Goal: Task Accomplishment & Management: Use online tool/utility

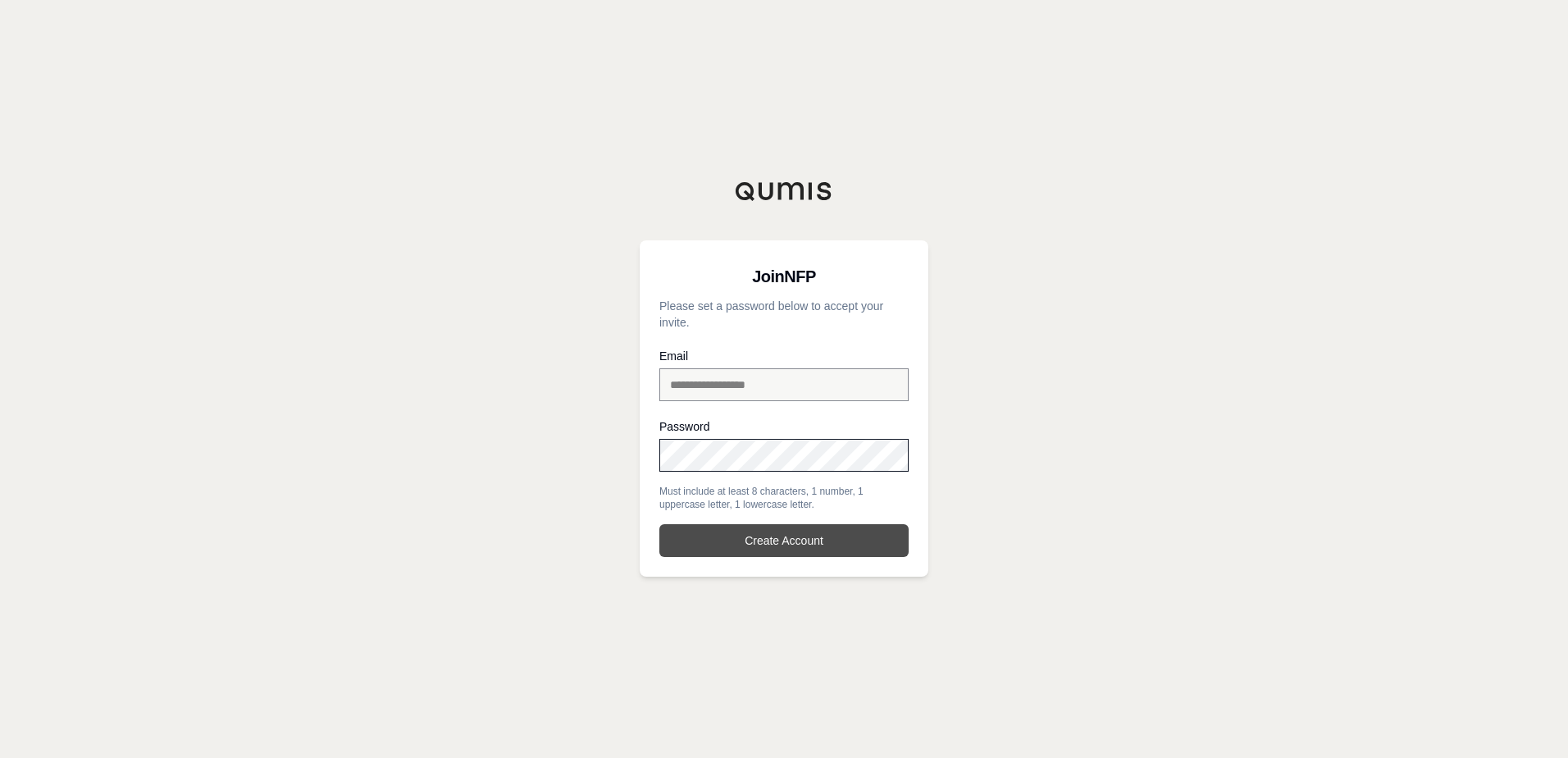
click at [777, 544] on button "Create Account" at bounding box center [784, 540] width 249 height 33
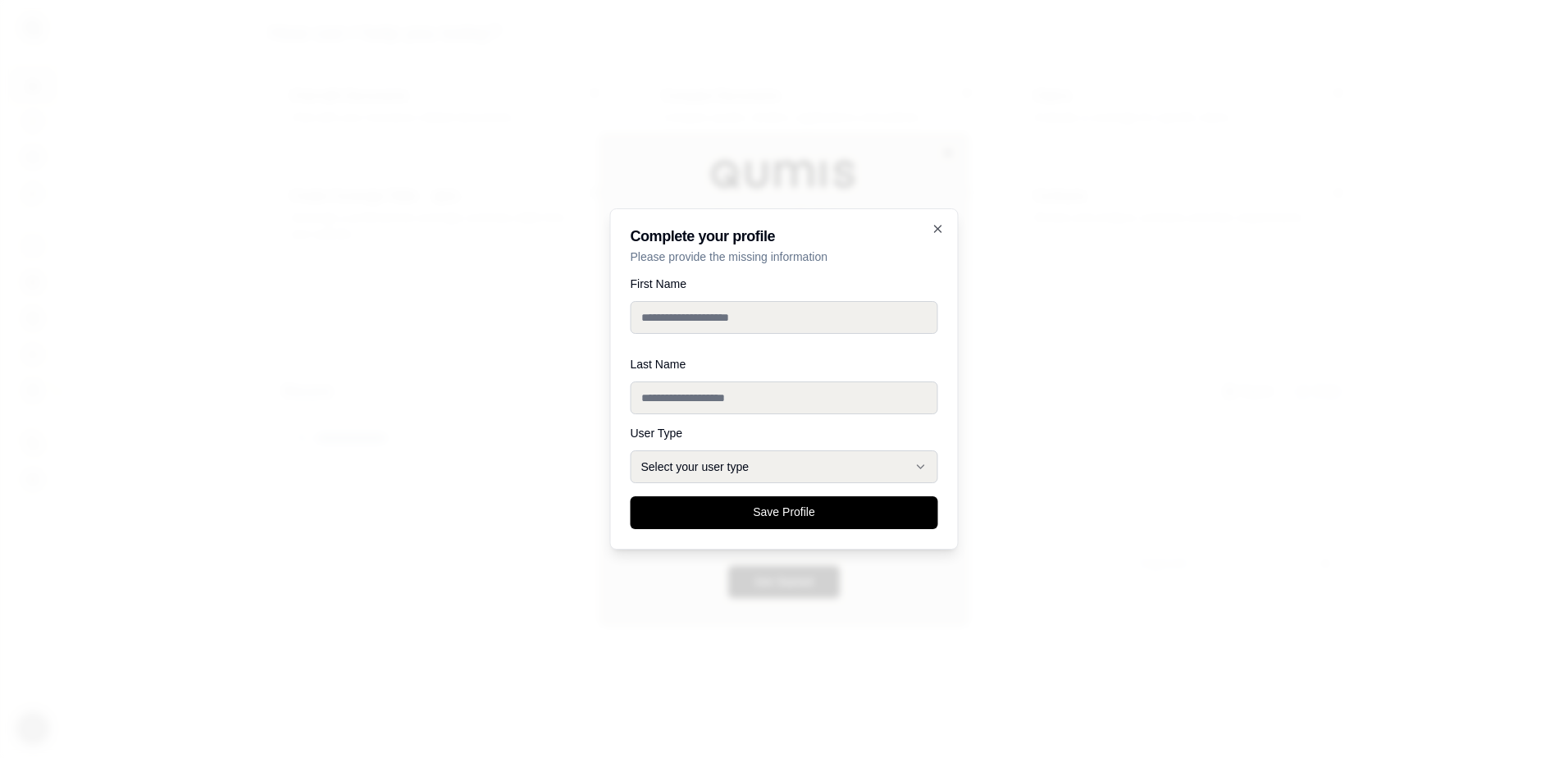
click at [692, 315] on input "First Name" at bounding box center [784, 317] width 307 height 33
type input "***"
type input "******"
click at [753, 471] on button "Broker" at bounding box center [784, 466] width 307 height 33
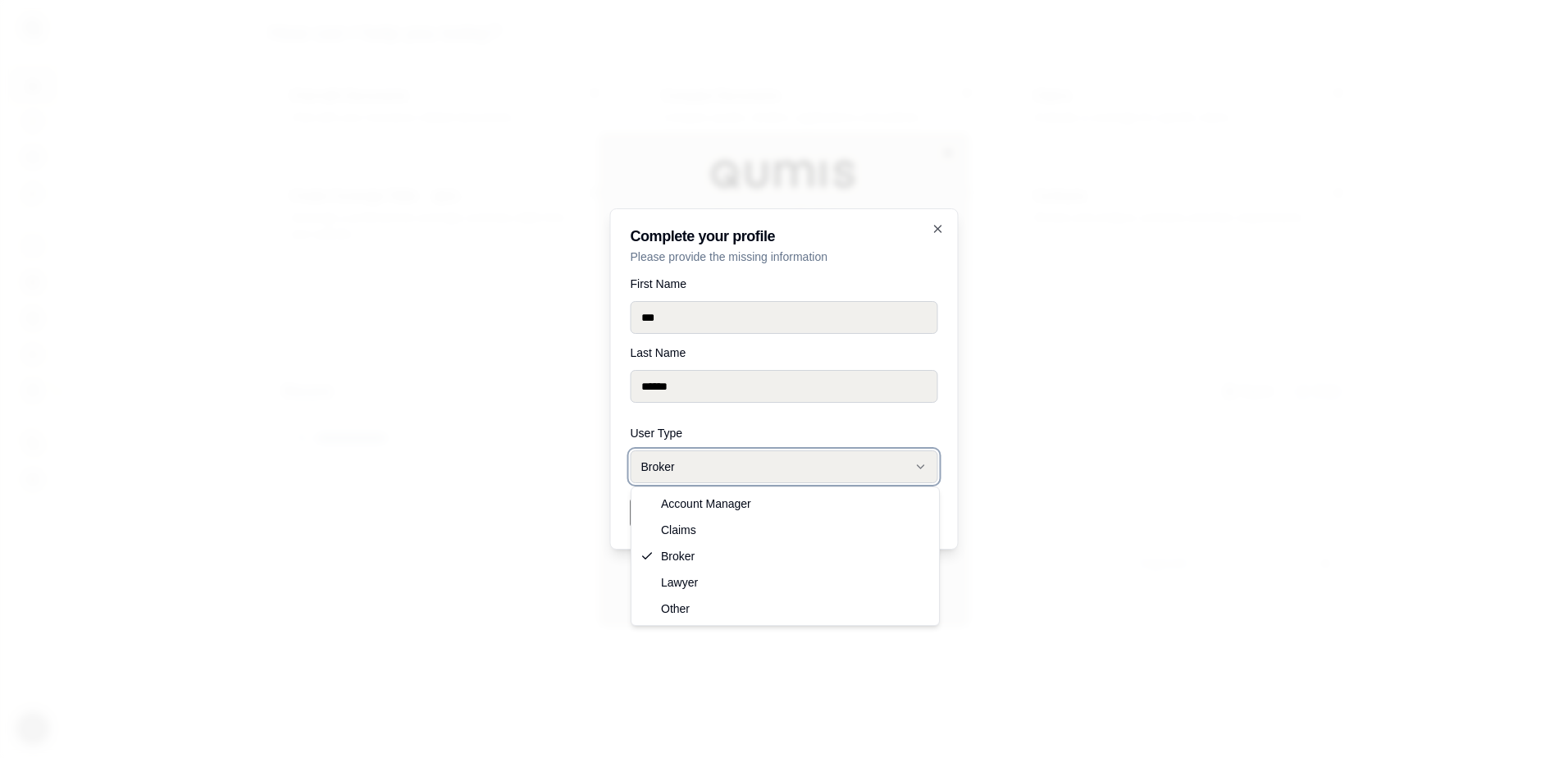
select select "*****"
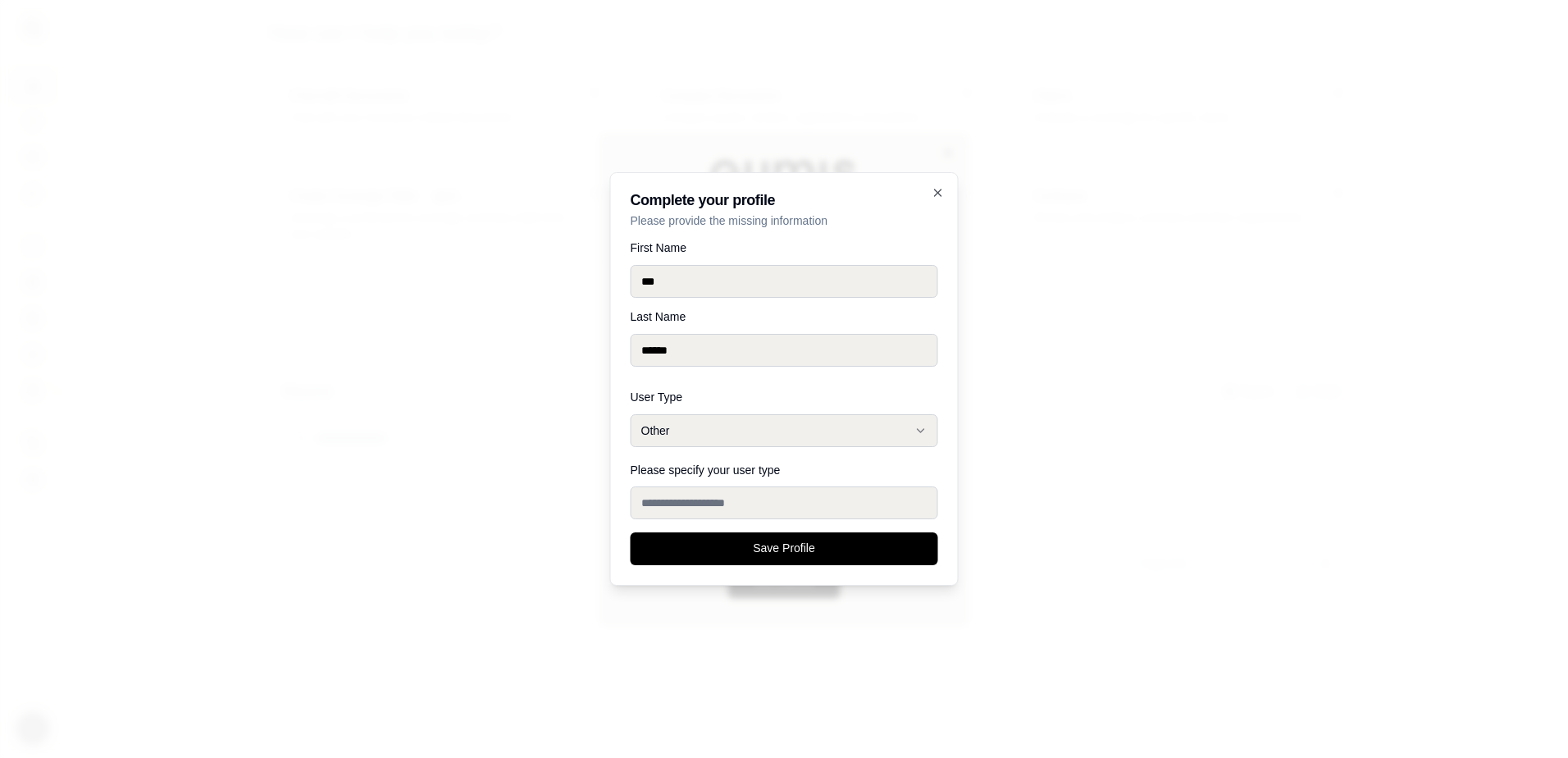
click at [728, 501] on input "Please specify your user type" at bounding box center [784, 502] width 307 height 33
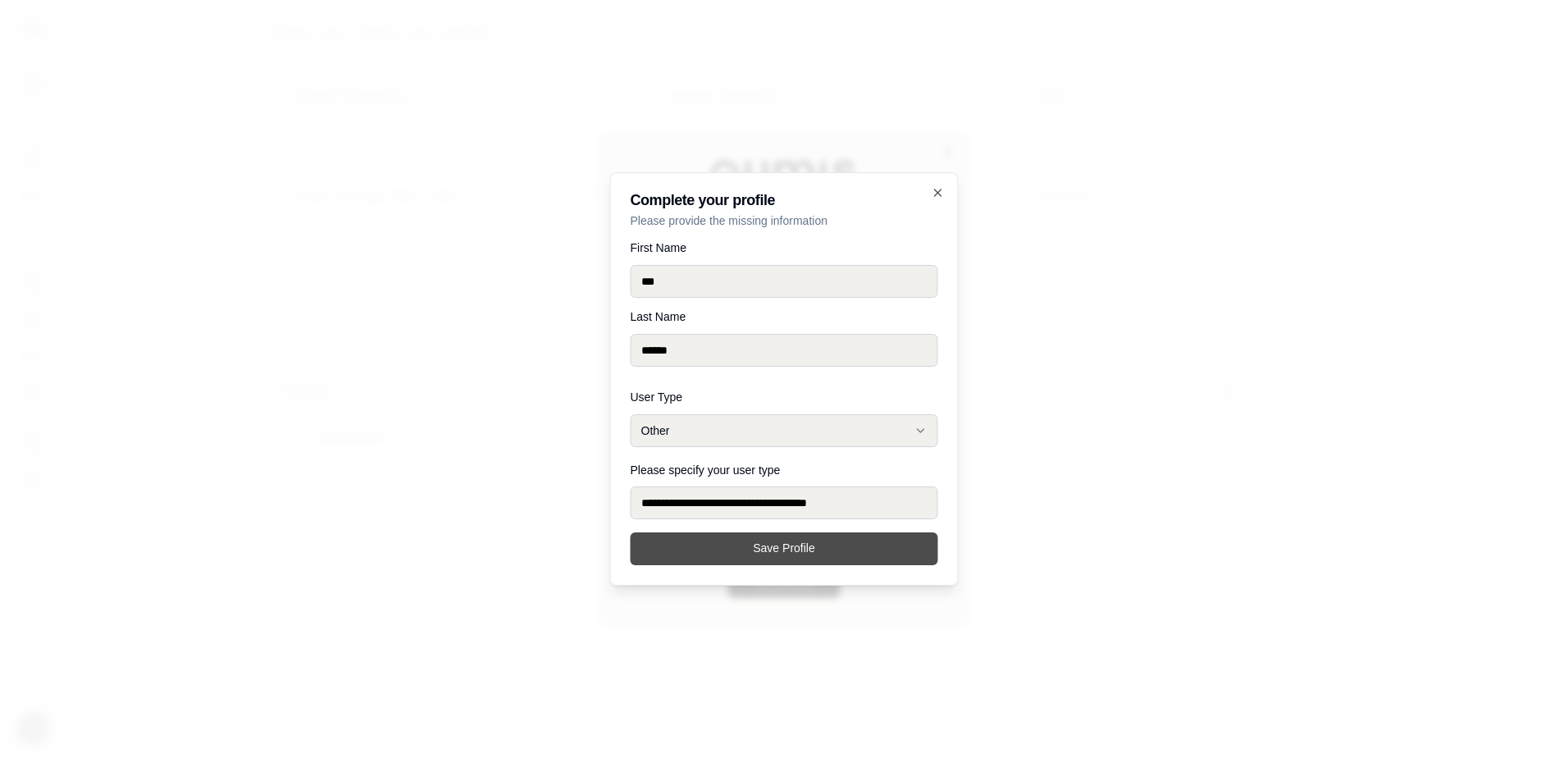
type input "**********"
click at [775, 547] on button "Save Profile" at bounding box center [784, 548] width 307 height 33
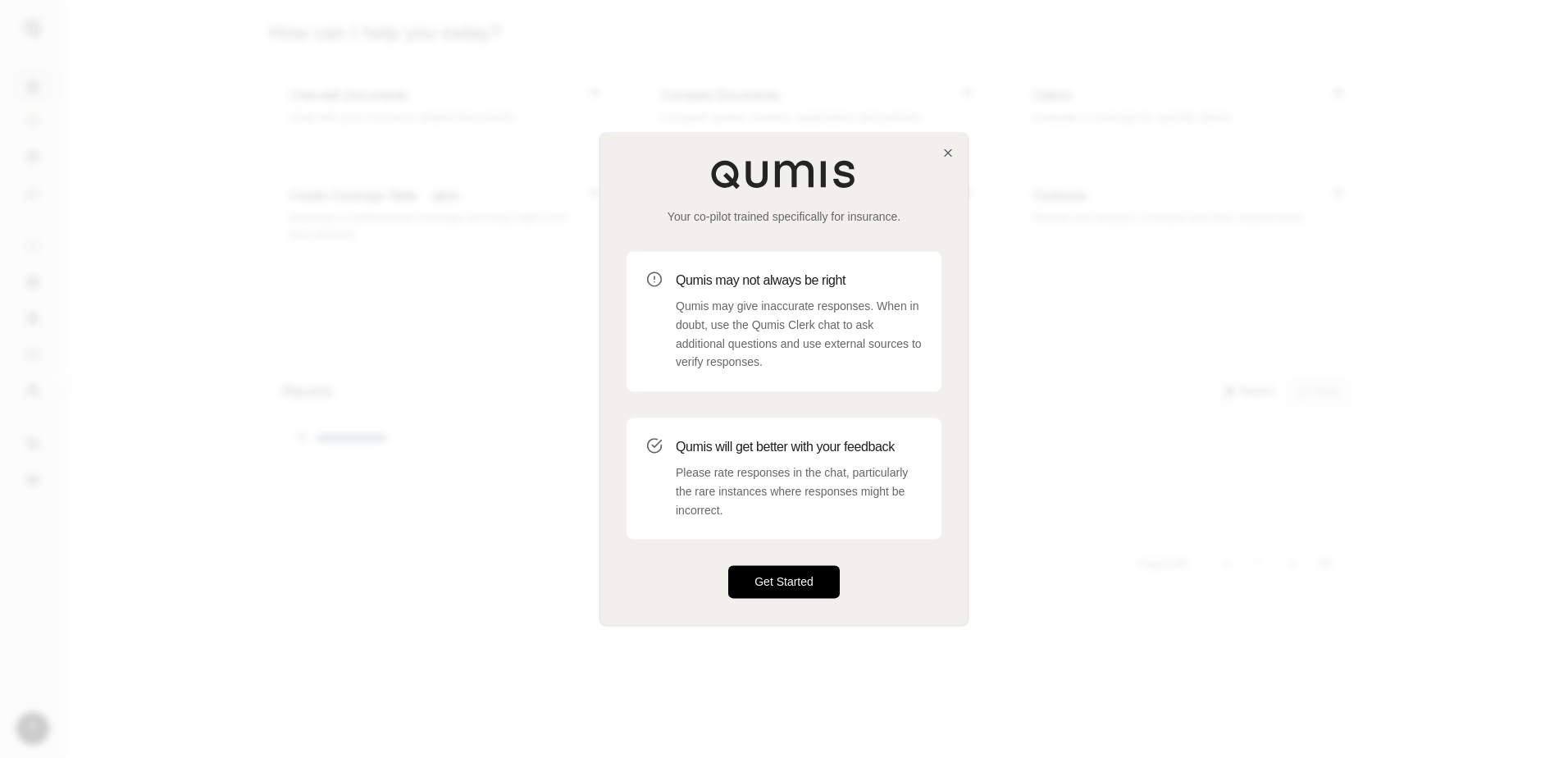
click at [779, 578] on button "Get Started" at bounding box center [784, 582] width 112 height 33
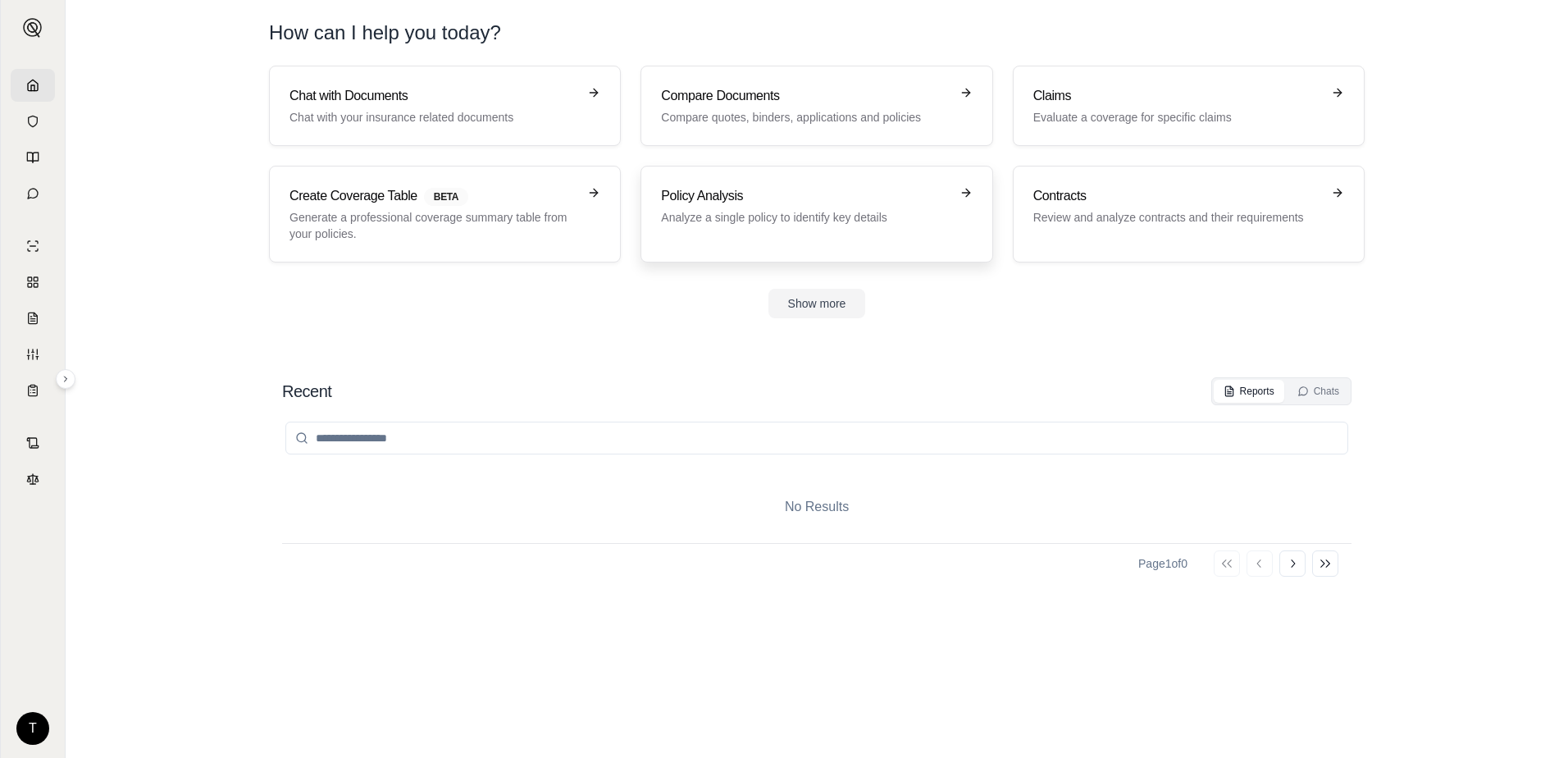
click at [745, 201] on h3 "Policy Analysis" at bounding box center [804, 196] width 288 height 20
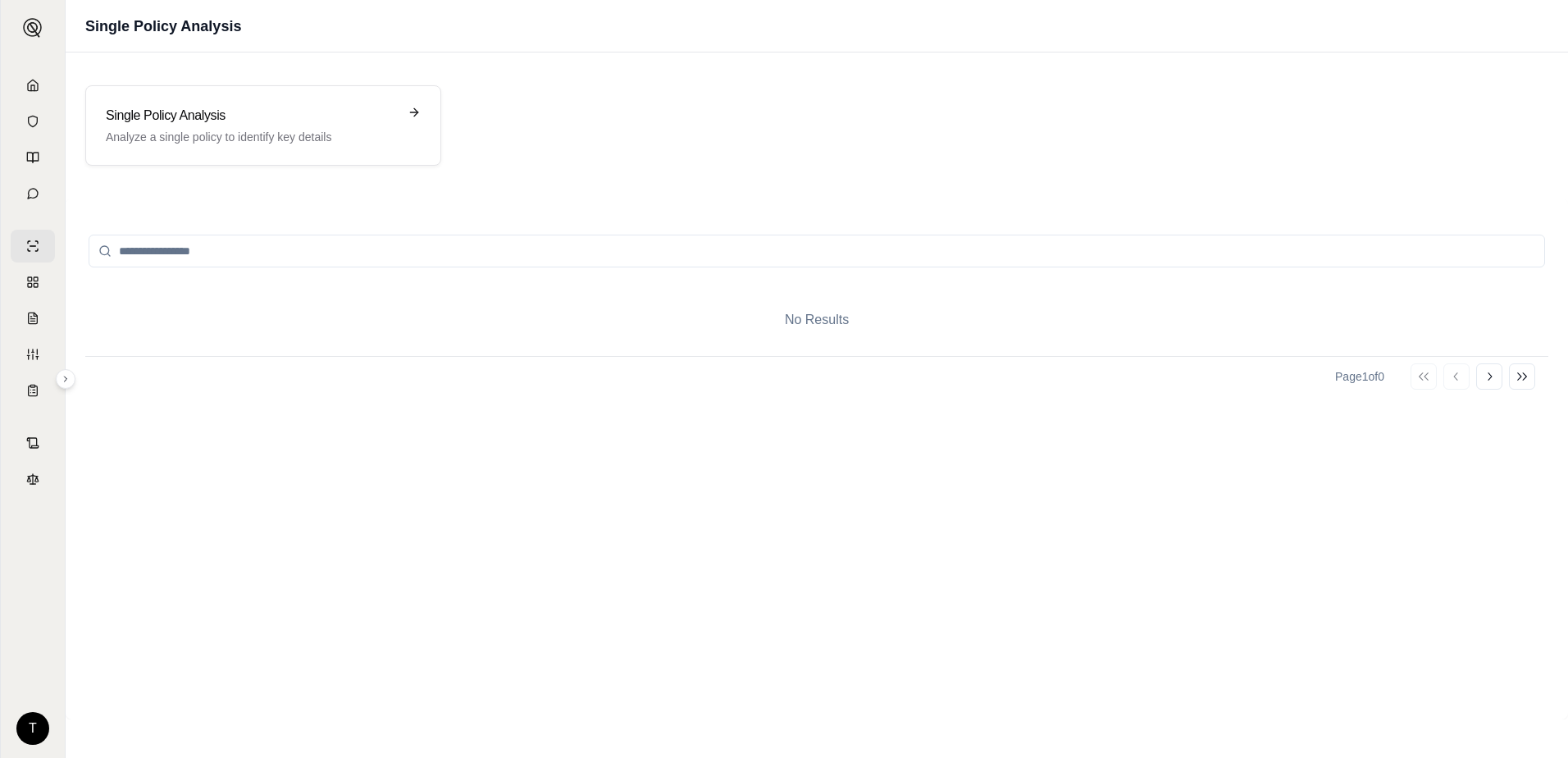
click at [876, 297] on div "No Results" at bounding box center [816, 319] width 1463 height 72
click at [37, 360] on icon at bounding box center [33, 354] width 13 height 13
click at [33, 322] on icon at bounding box center [33, 317] width 13 height 13
click at [32, 283] on rect at bounding box center [30, 285] width 4 height 4
click at [27, 242] on icon at bounding box center [33, 245] width 13 height 13
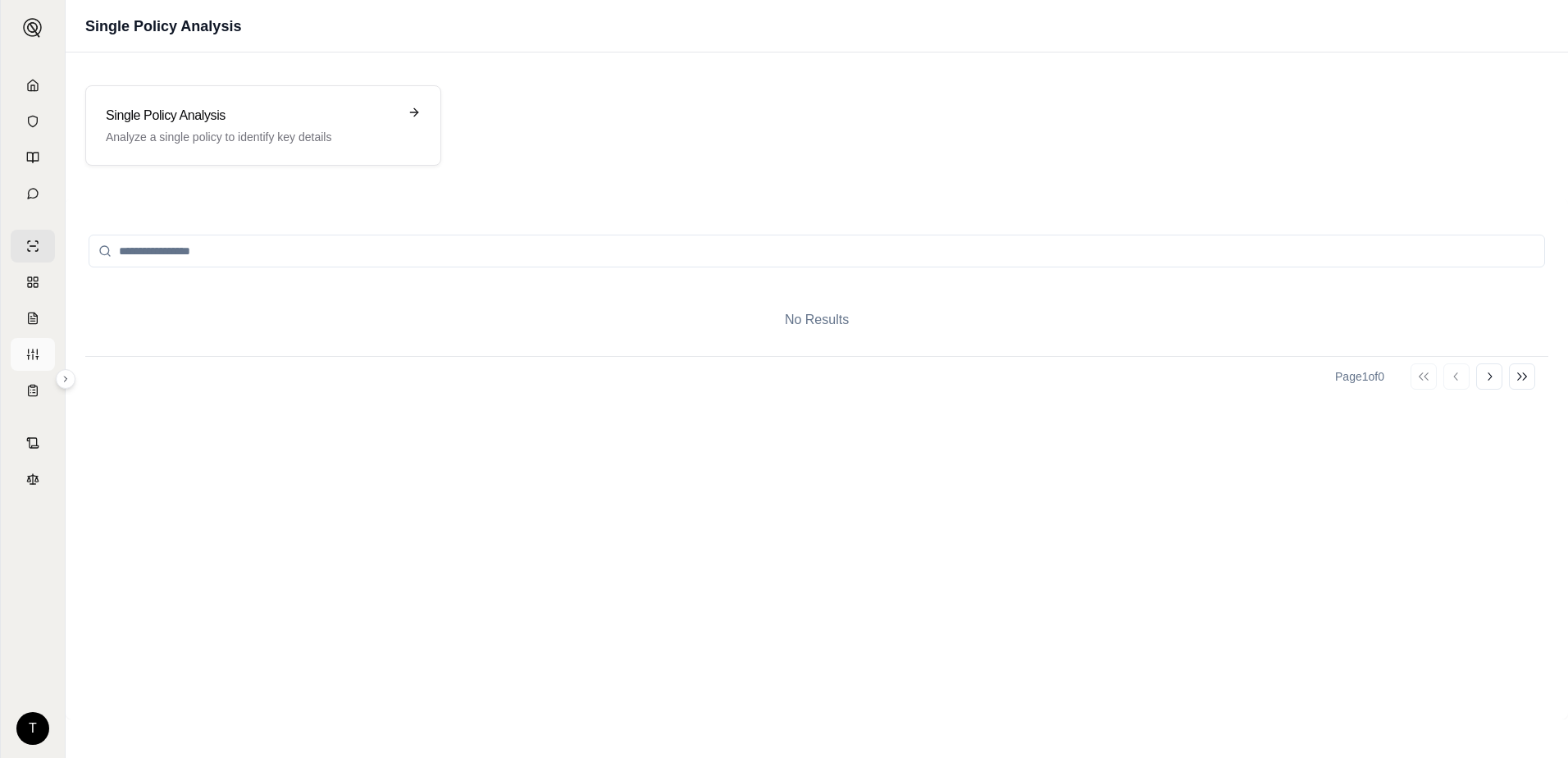
click at [34, 345] on link at bounding box center [33, 354] width 44 height 33
click at [34, 386] on icon at bounding box center [33, 390] width 13 height 13
click at [32, 347] on link at bounding box center [33, 354] width 44 height 33
click at [38, 397] on link at bounding box center [33, 390] width 44 height 33
click at [616, 339] on div "No Results" at bounding box center [816, 336] width 1463 height 72
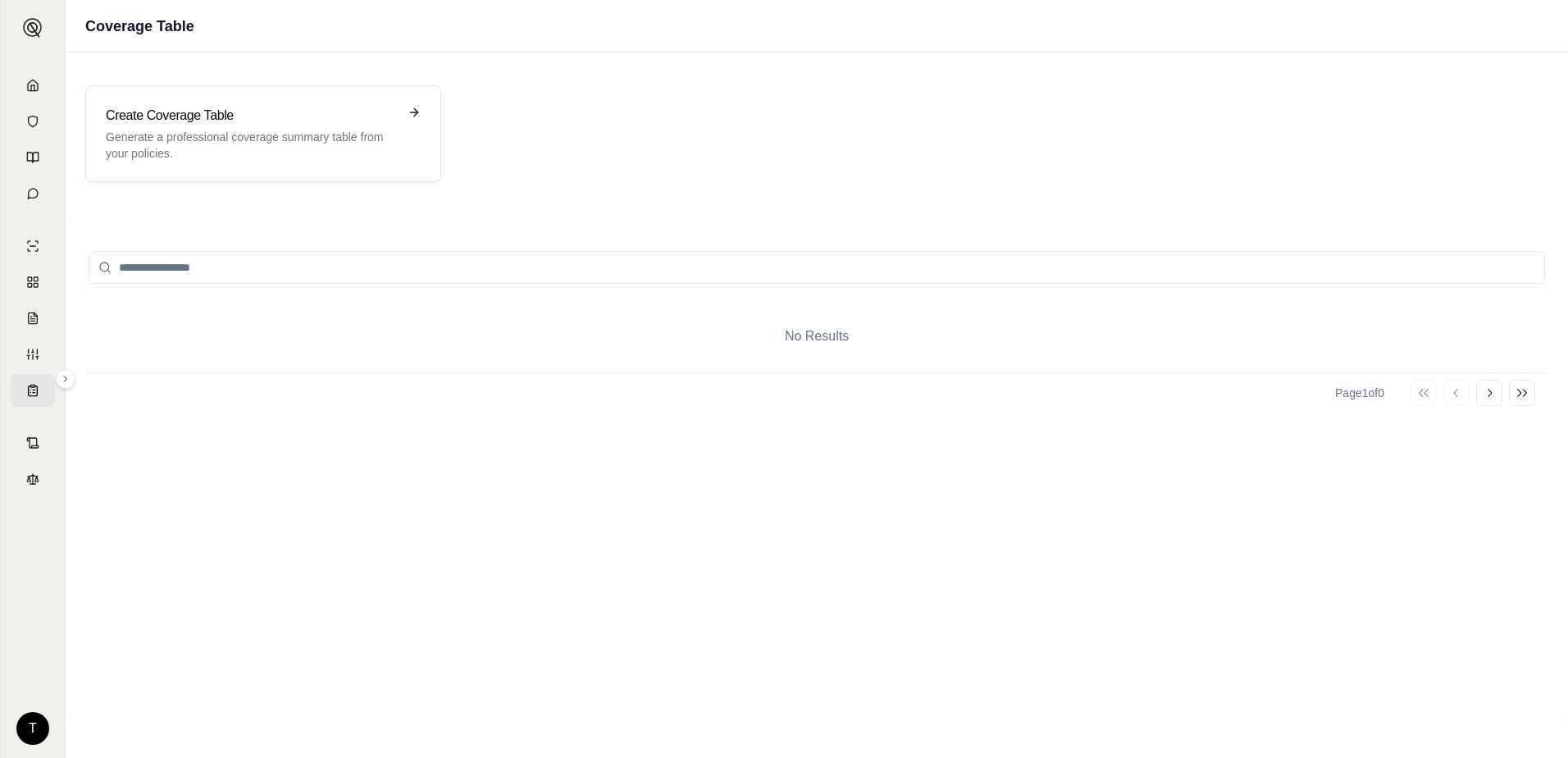
click at [515, 270] on input "search" at bounding box center [817, 267] width 1456 height 33
click at [30, 477] on icon at bounding box center [28, 478] width 3 height 5
click at [405, 123] on div "Create Coverage Table Generate a professional coverage summary table from your …" at bounding box center [263, 133] width 315 height 55
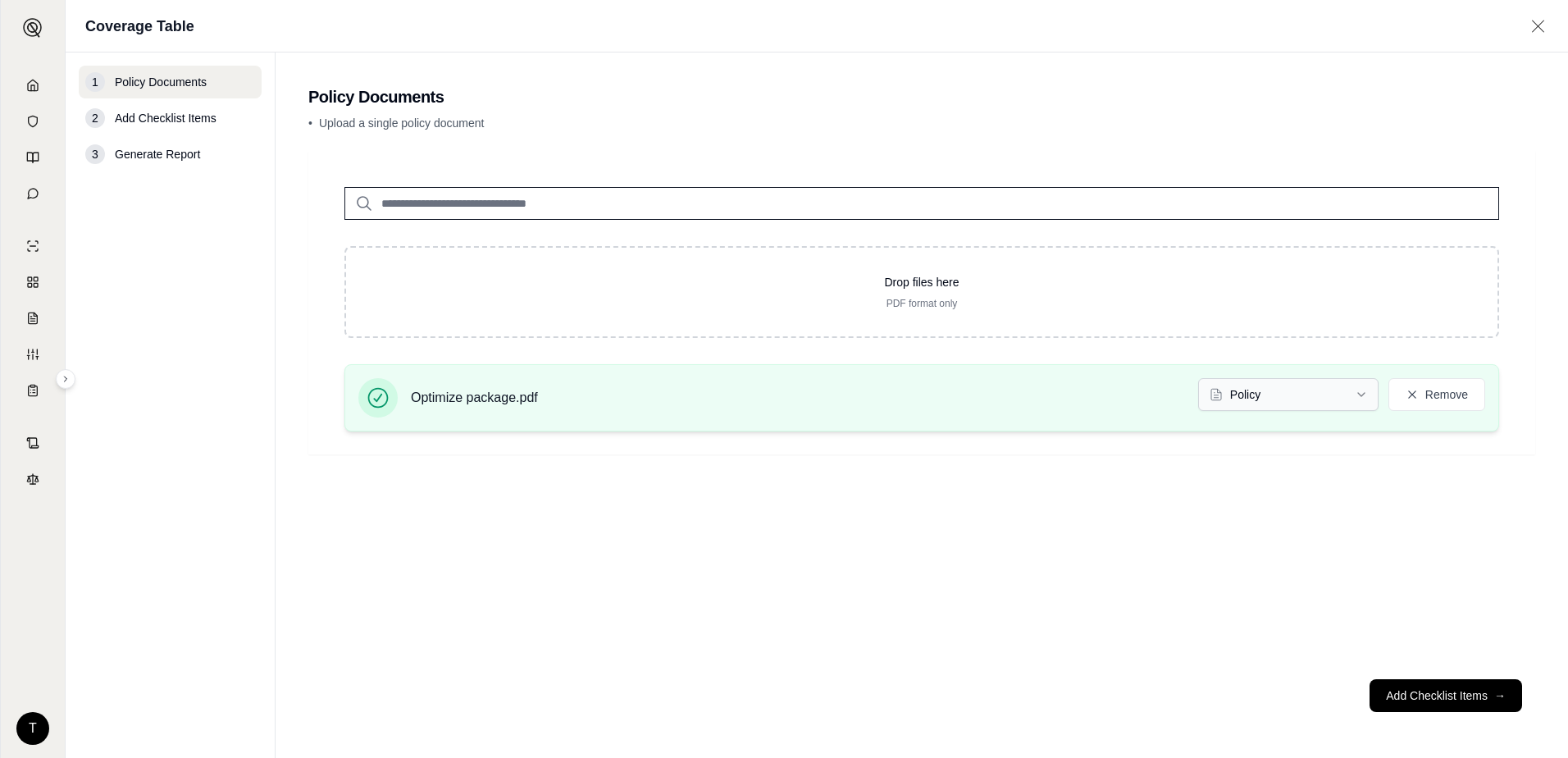
click at [1364, 388] on html "T Coverage Table 1 Policy Documents 2 Add Checklist Items 3 Generate Report Pol…" at bounding box center [784, 379] width 1568 height 758
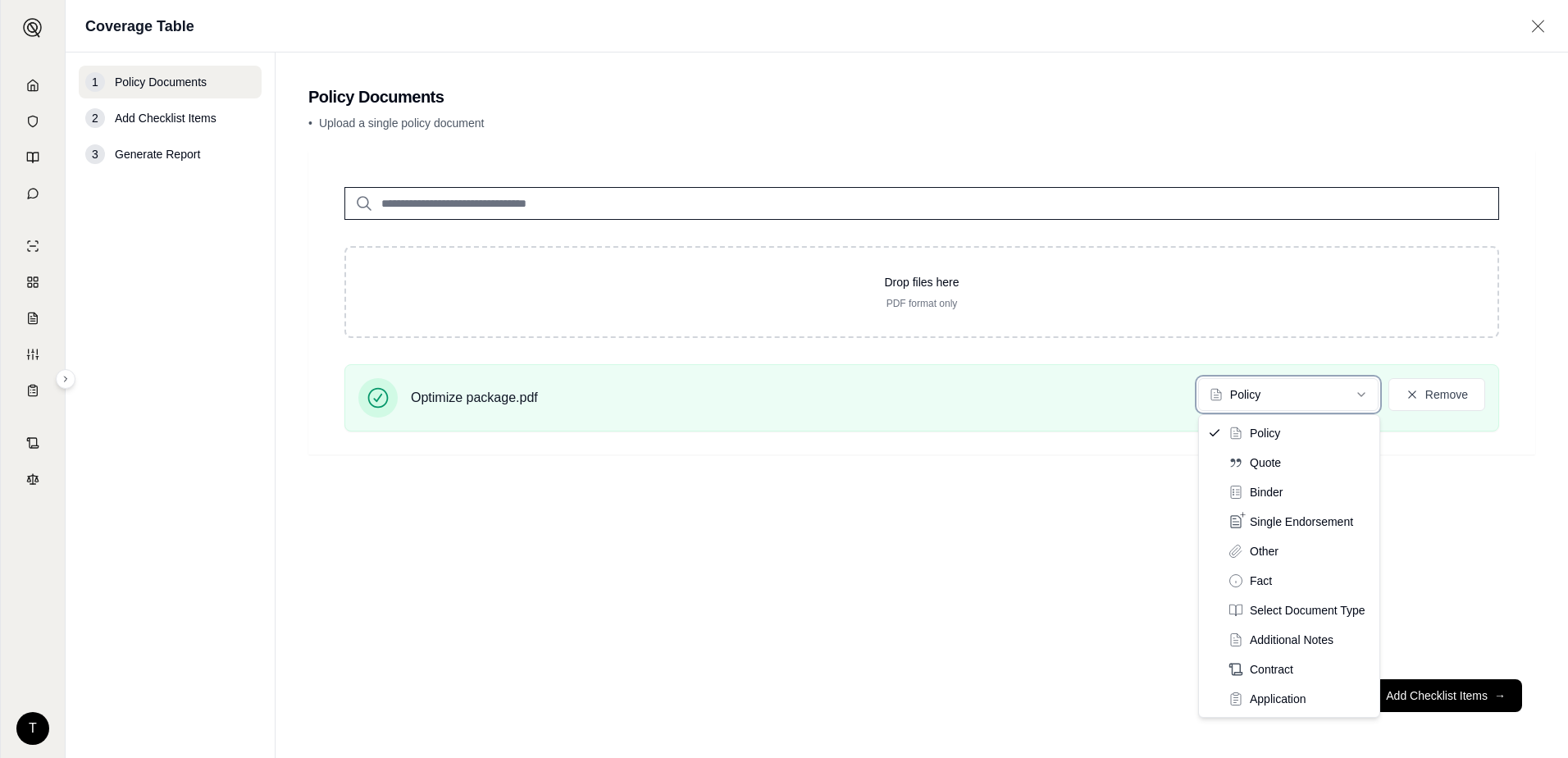
click at [195, 120] on html "T Coverage Table 1 Policy Documents 2 Add Checklist Items 3 Generate Report Pol…" at bounding box center [784, 379] width 1568 height 758
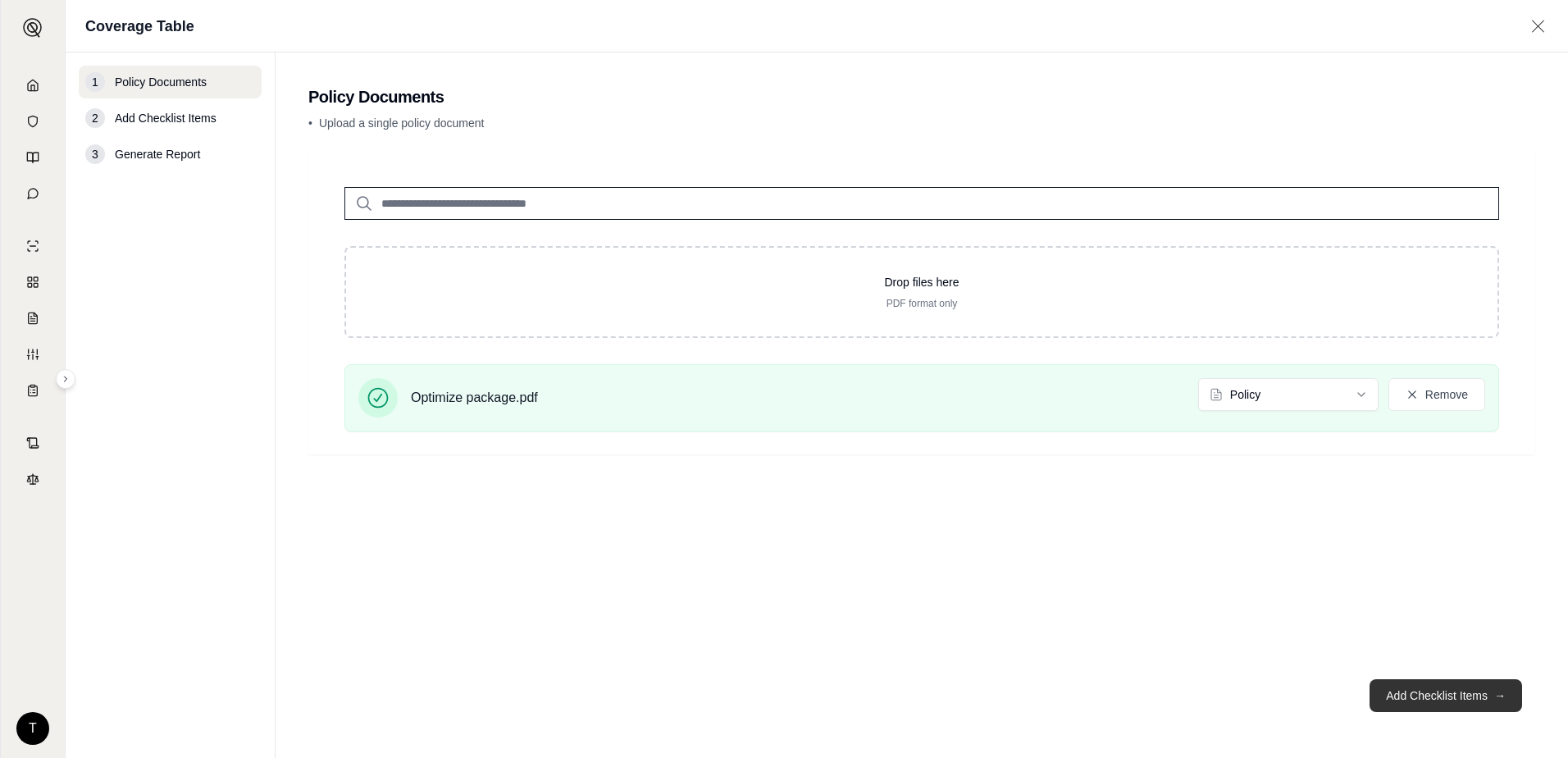
click at [1439, 690] on button "Add Checklist Items →" at bounding box center [1445, 695] width 152 height 33
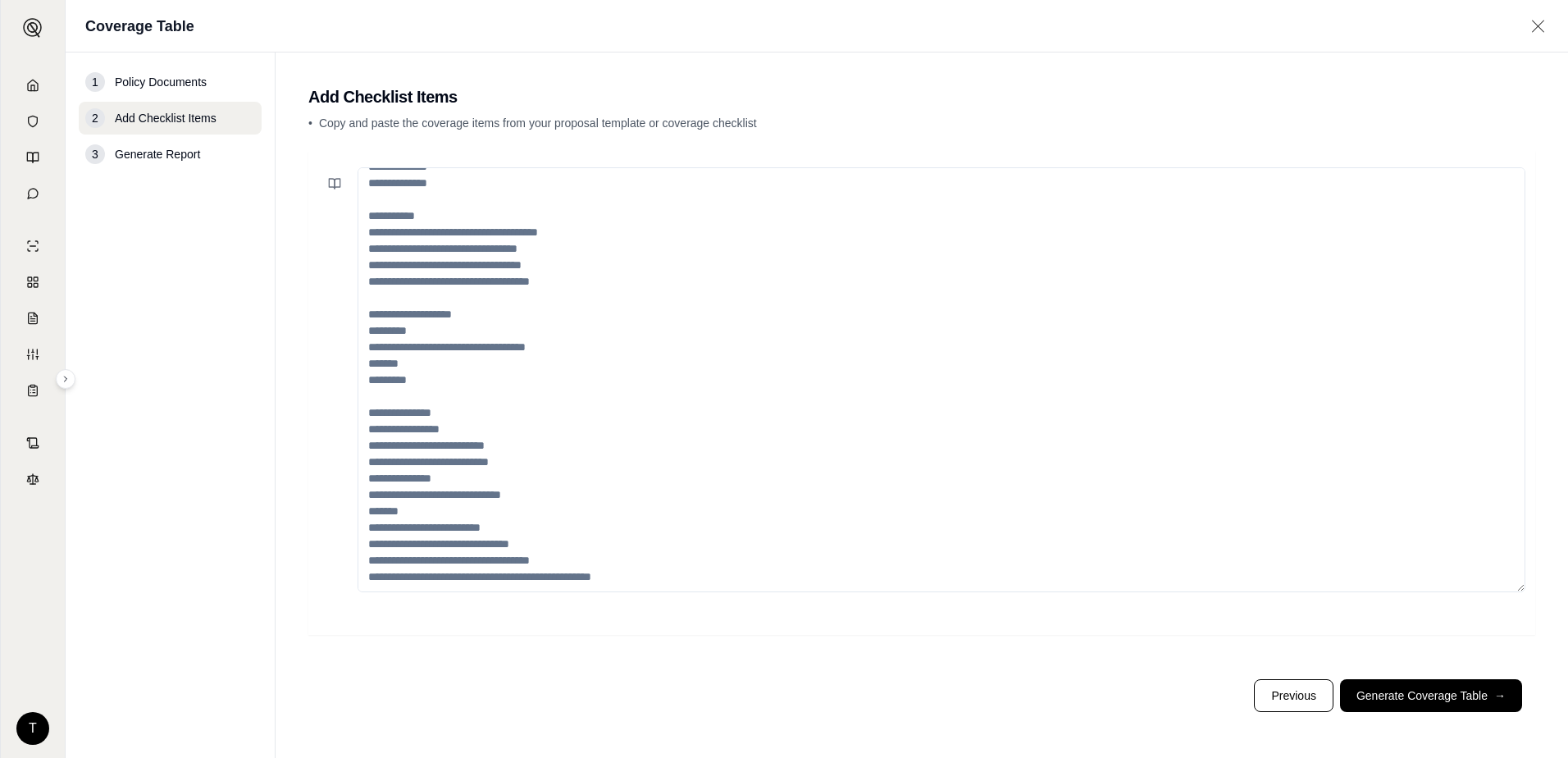
scroll to position [279, 0]
click at [1418, 693] on button "Generate Coverage Table →" at bounding box center [1431, 695] width 182 height 33
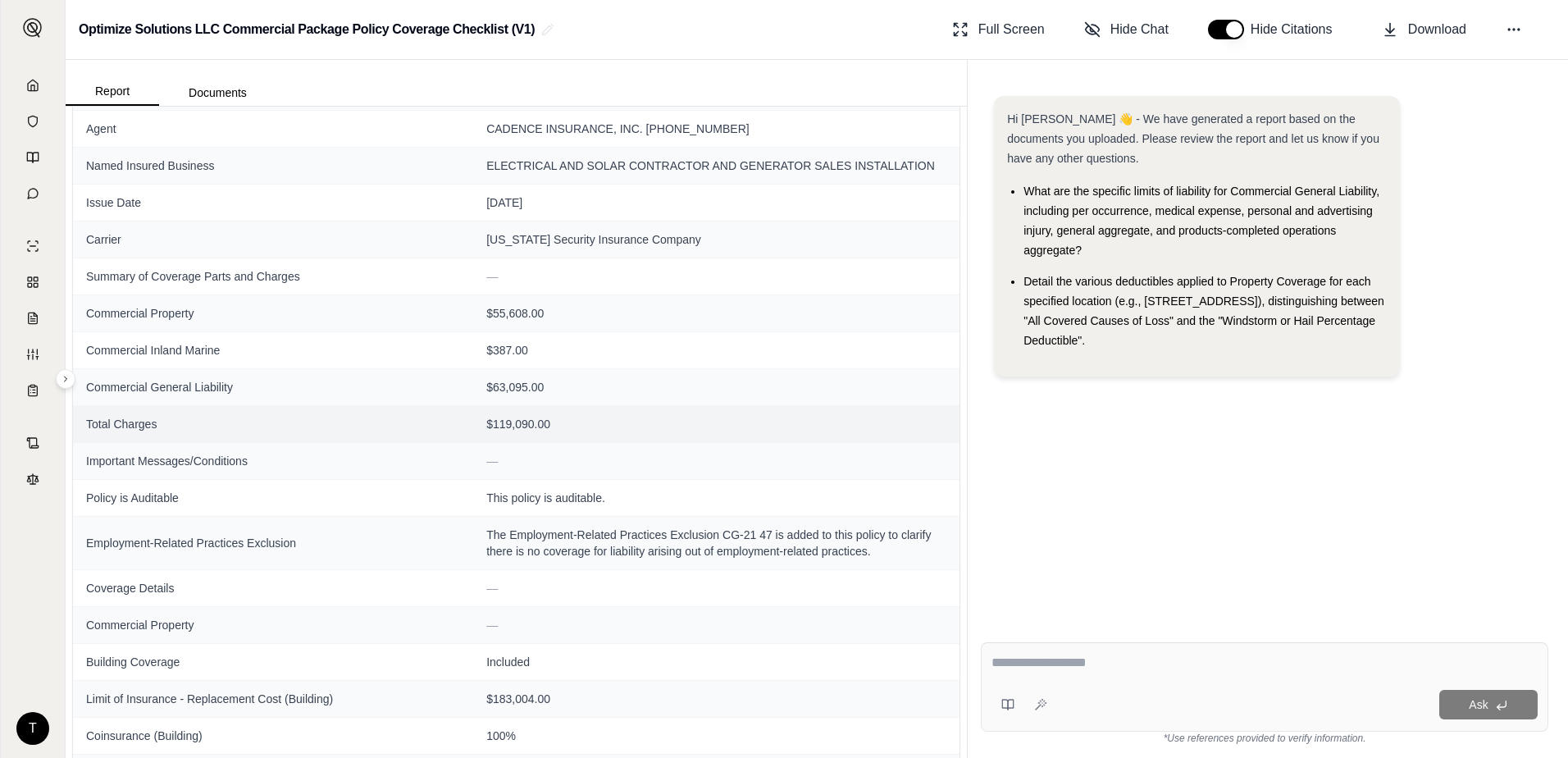
scroll to position [246, 0]
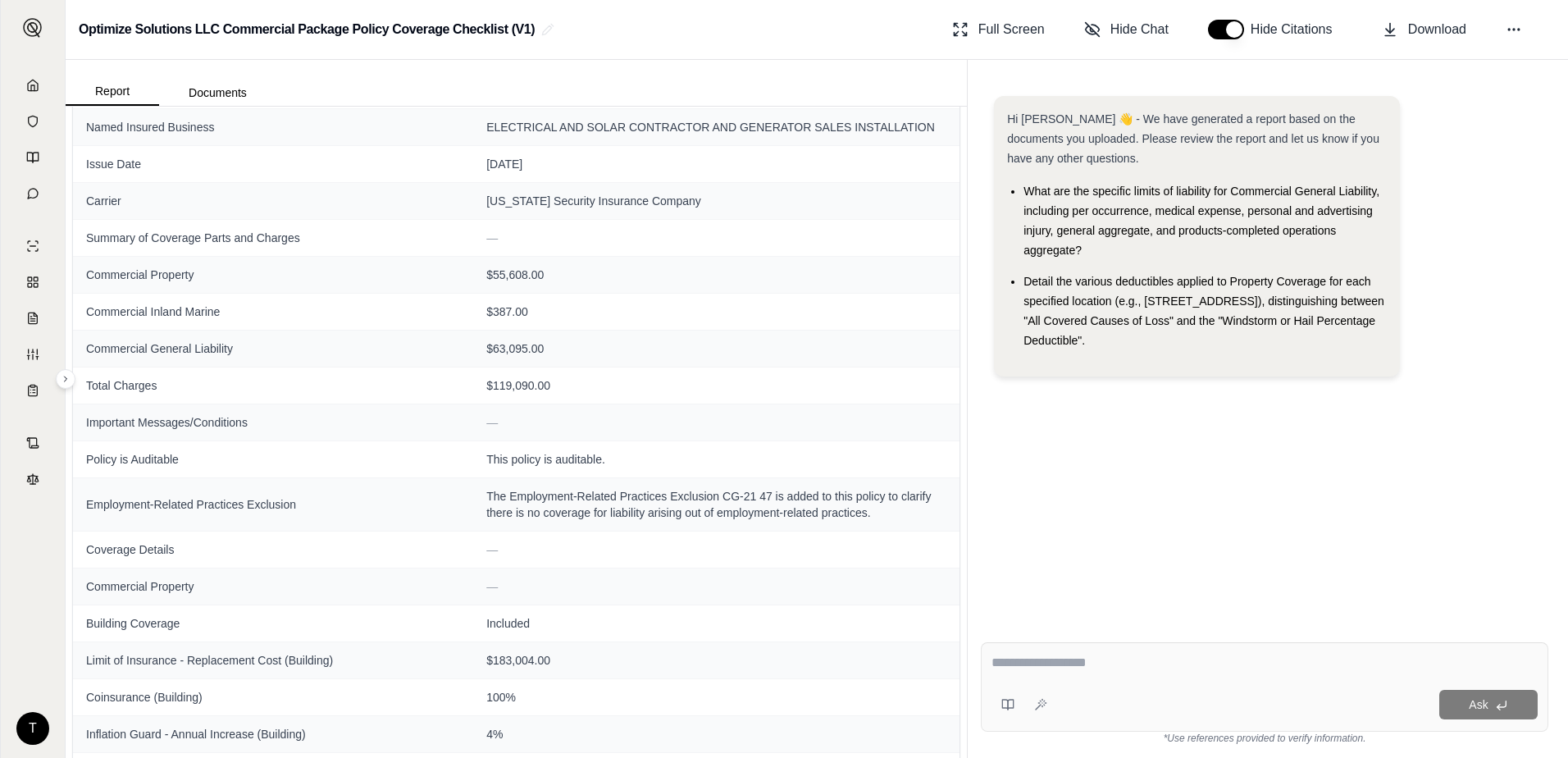
click at [1073, 668] on textarea at bounding box center [1265, 663] width 546 height 20
type textarea "**********"
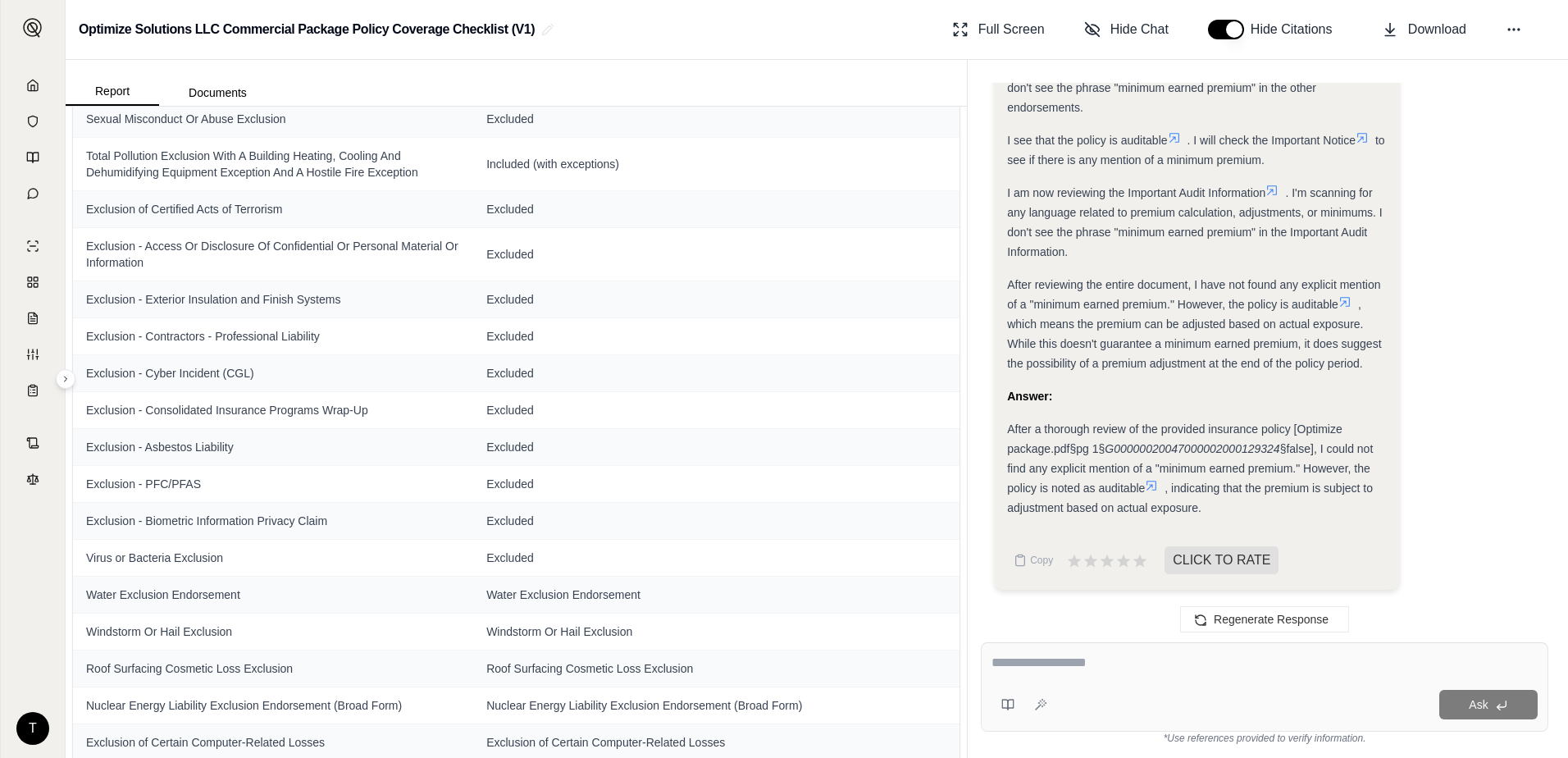
scroll to position [2770, 0]
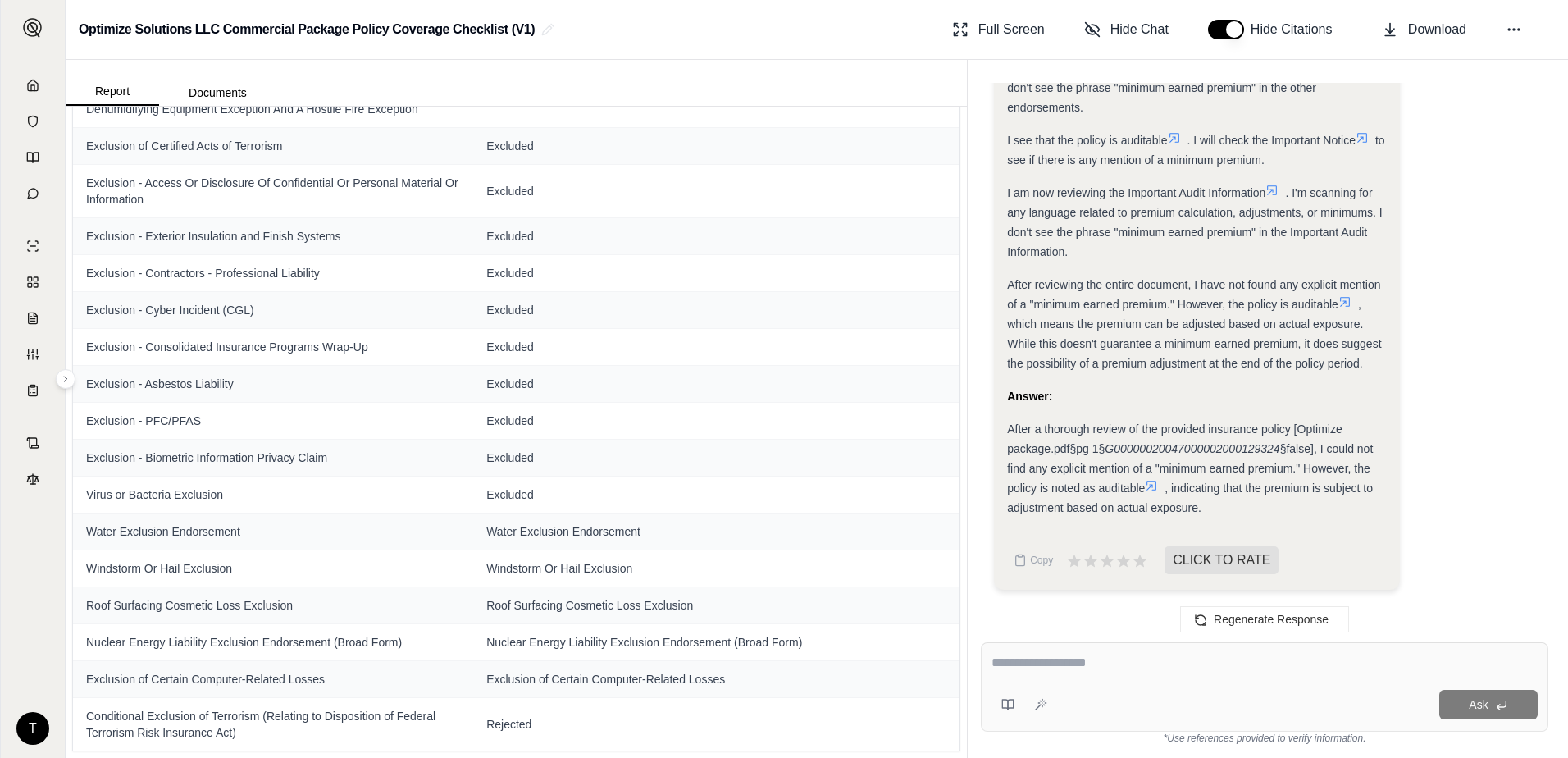
click at [1027, 650] on div "Ask" at bounding box center [1265, 687] width 567 height 89
type textarea "**********"
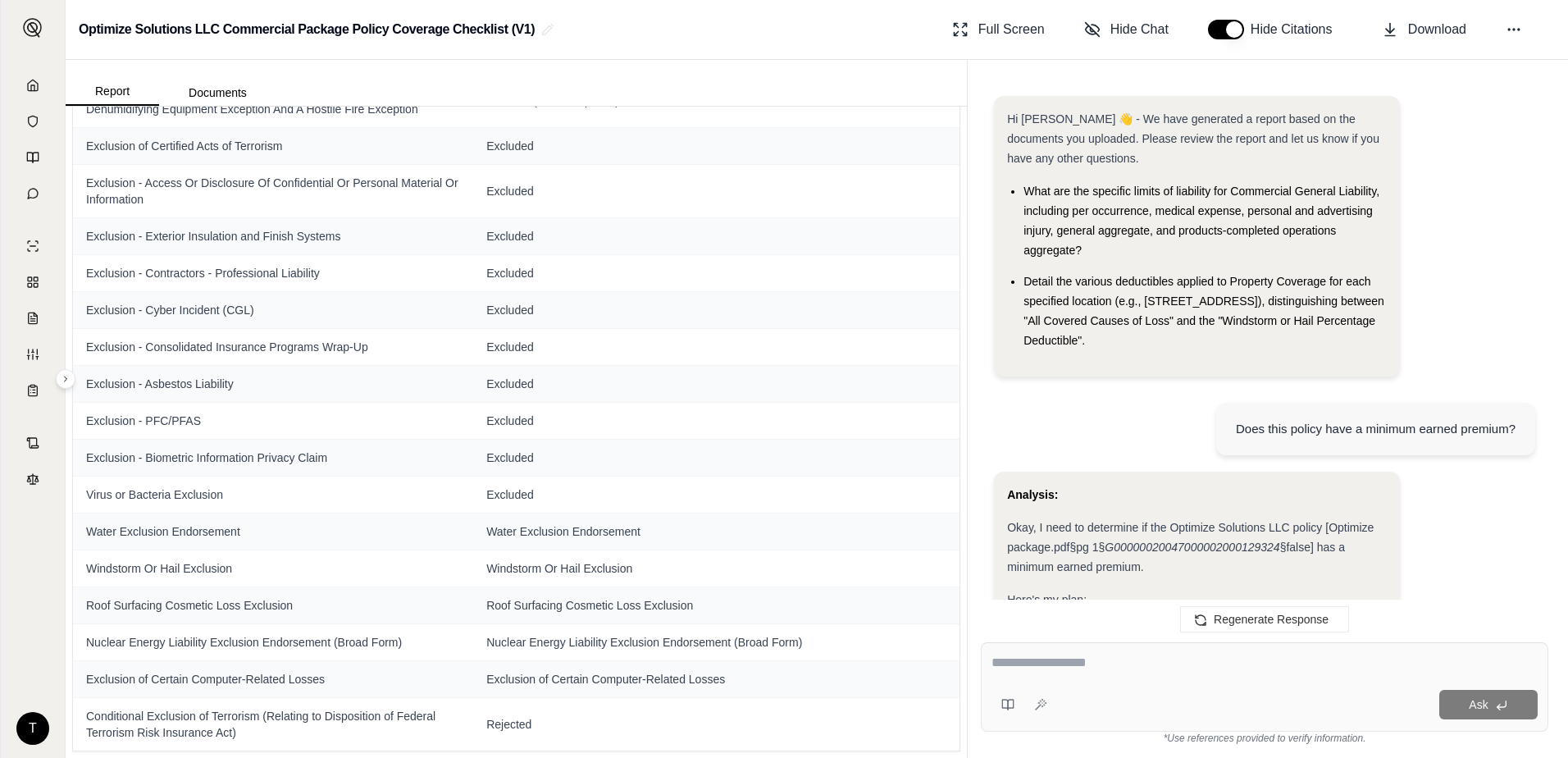
scroll to position [5922, 0]
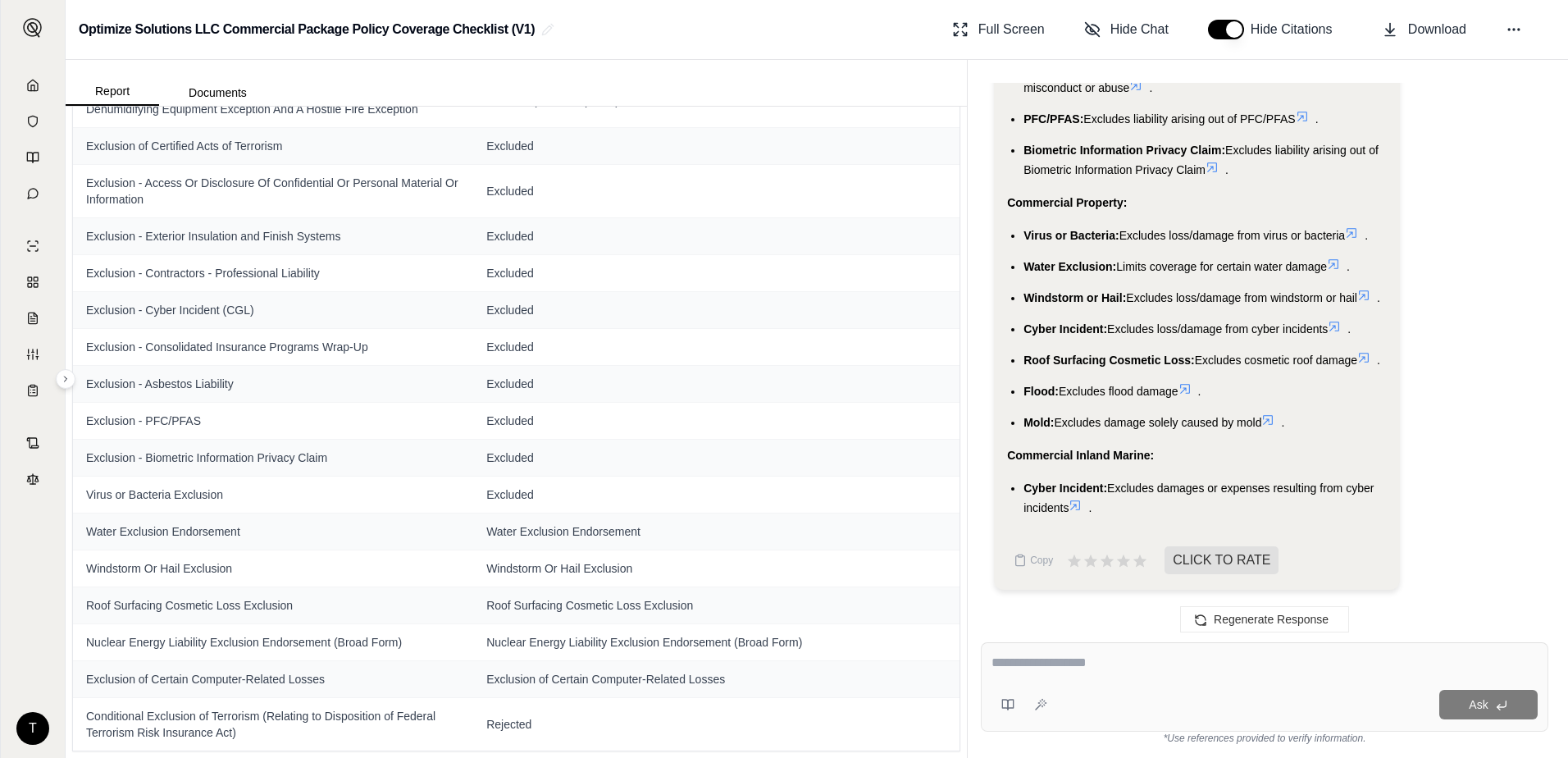
click at [1001, 668] on textarea at bounding box center [1265, 663] width 546 height 20
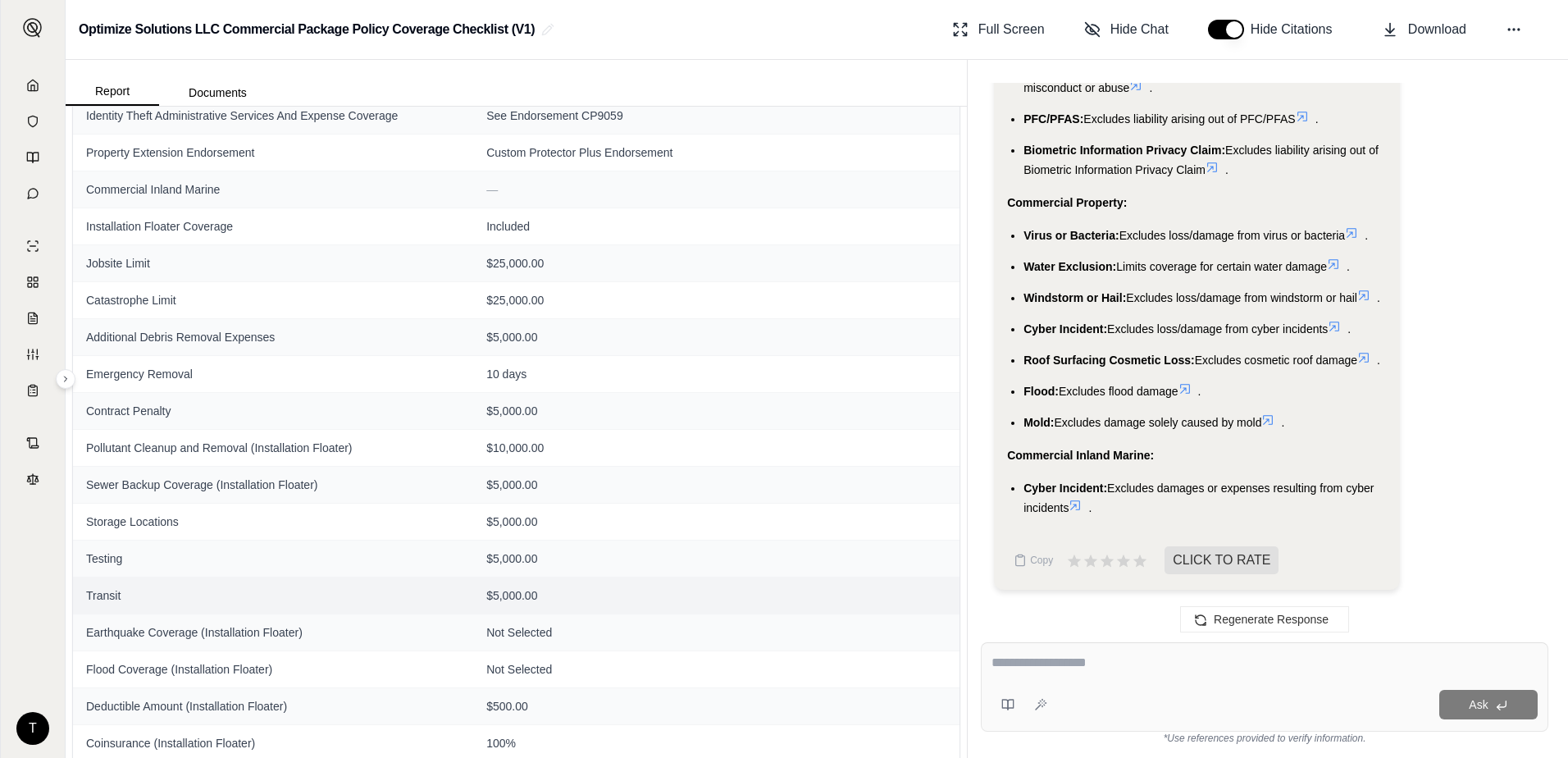
scroll to position [1476, 0]
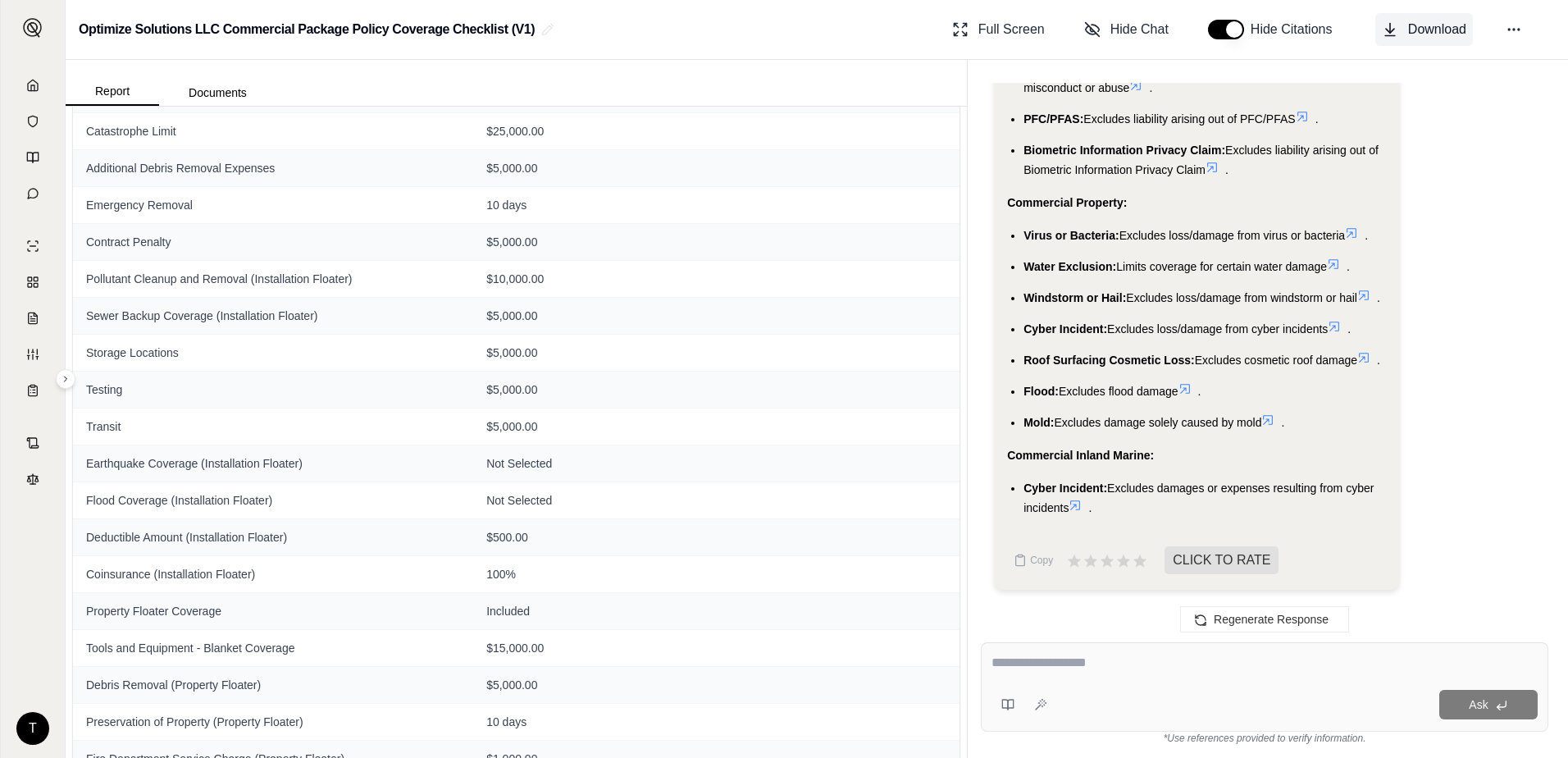
click at [1432, 27] on span "Download" at bounding box center [1437, 30] width 58 height 20
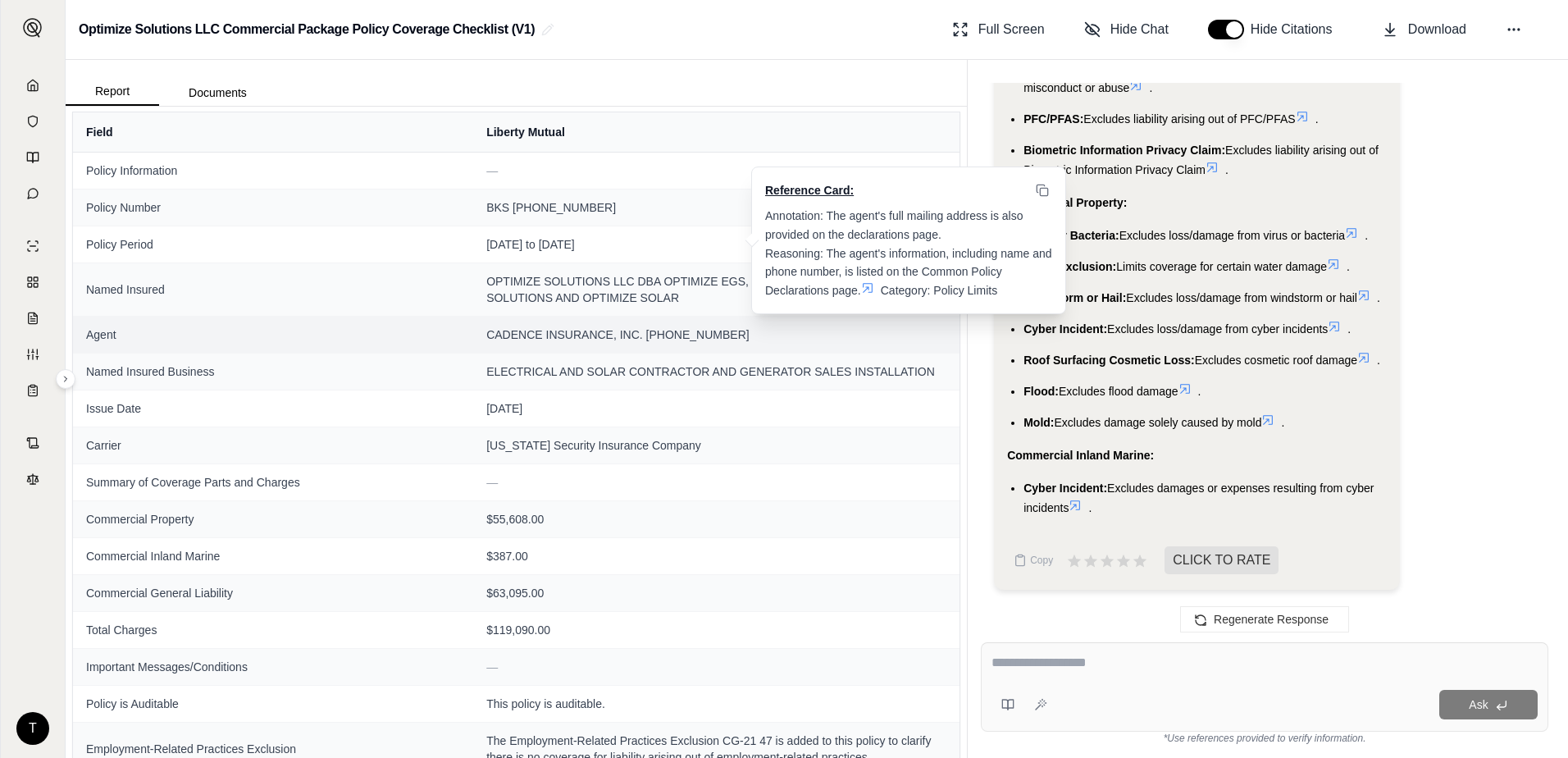
scroll to position [0, 0]
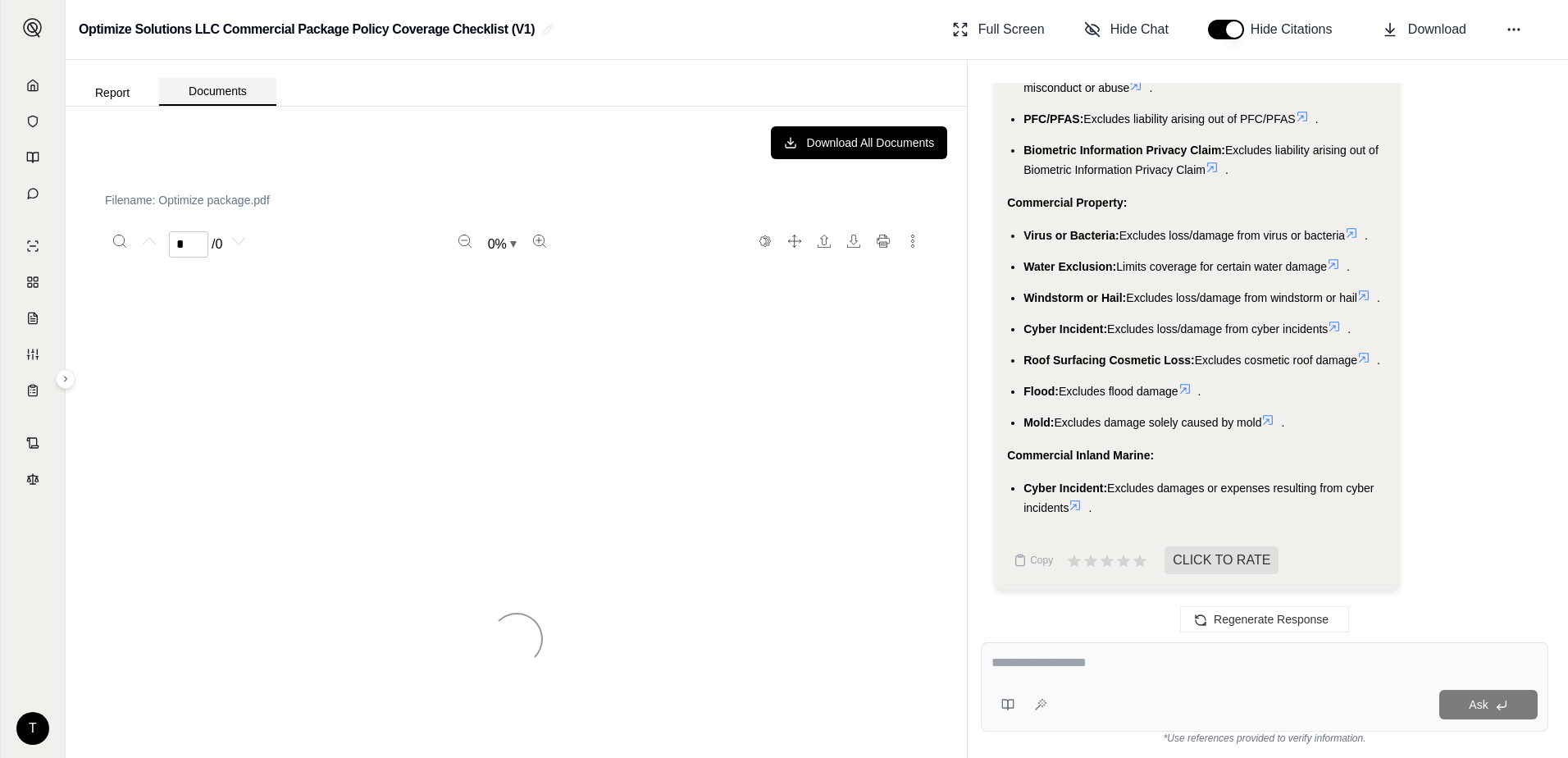
click at [248, 97] on button "Documents" at bounding box center [217, 92] width 118 height 28
click at [105, 94] on button "Report" at bounding box center [112, 93] width 94 height 27
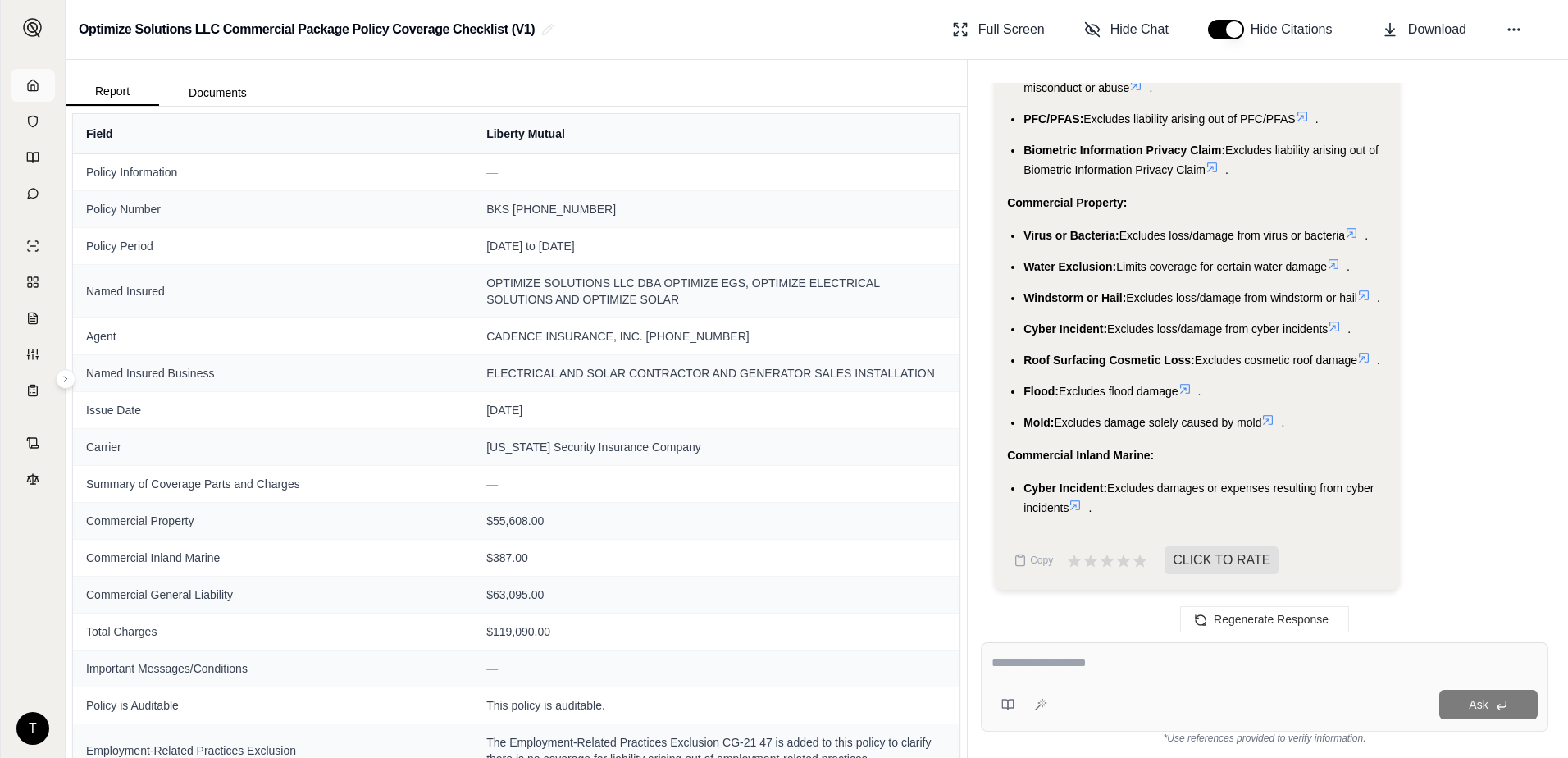
click at [27, 81] on icon at bounding box center [33, 85] width 13 height 13
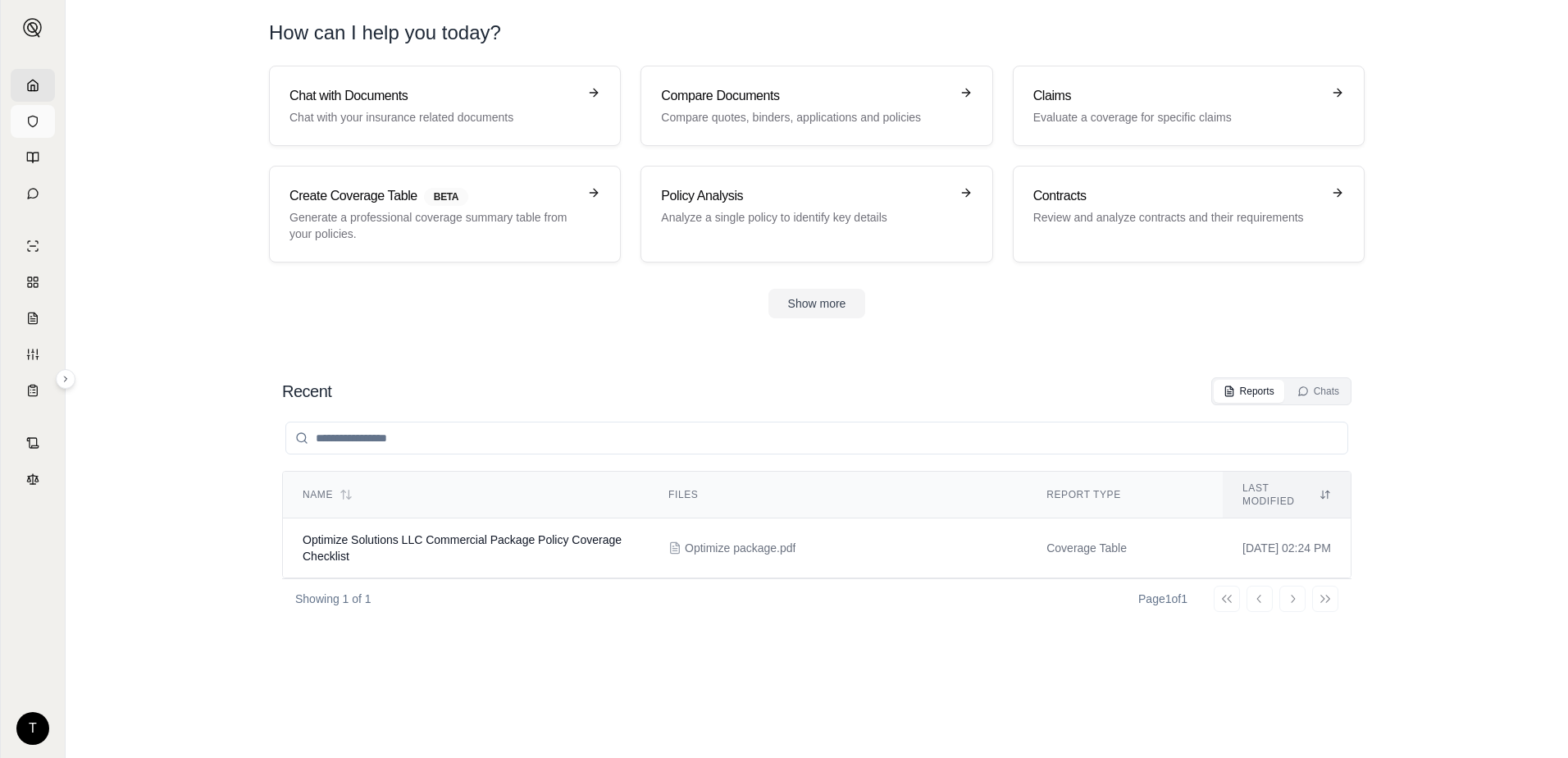
click at [35, 116] on icon at bounding box center [33, 121] width 13 height 13
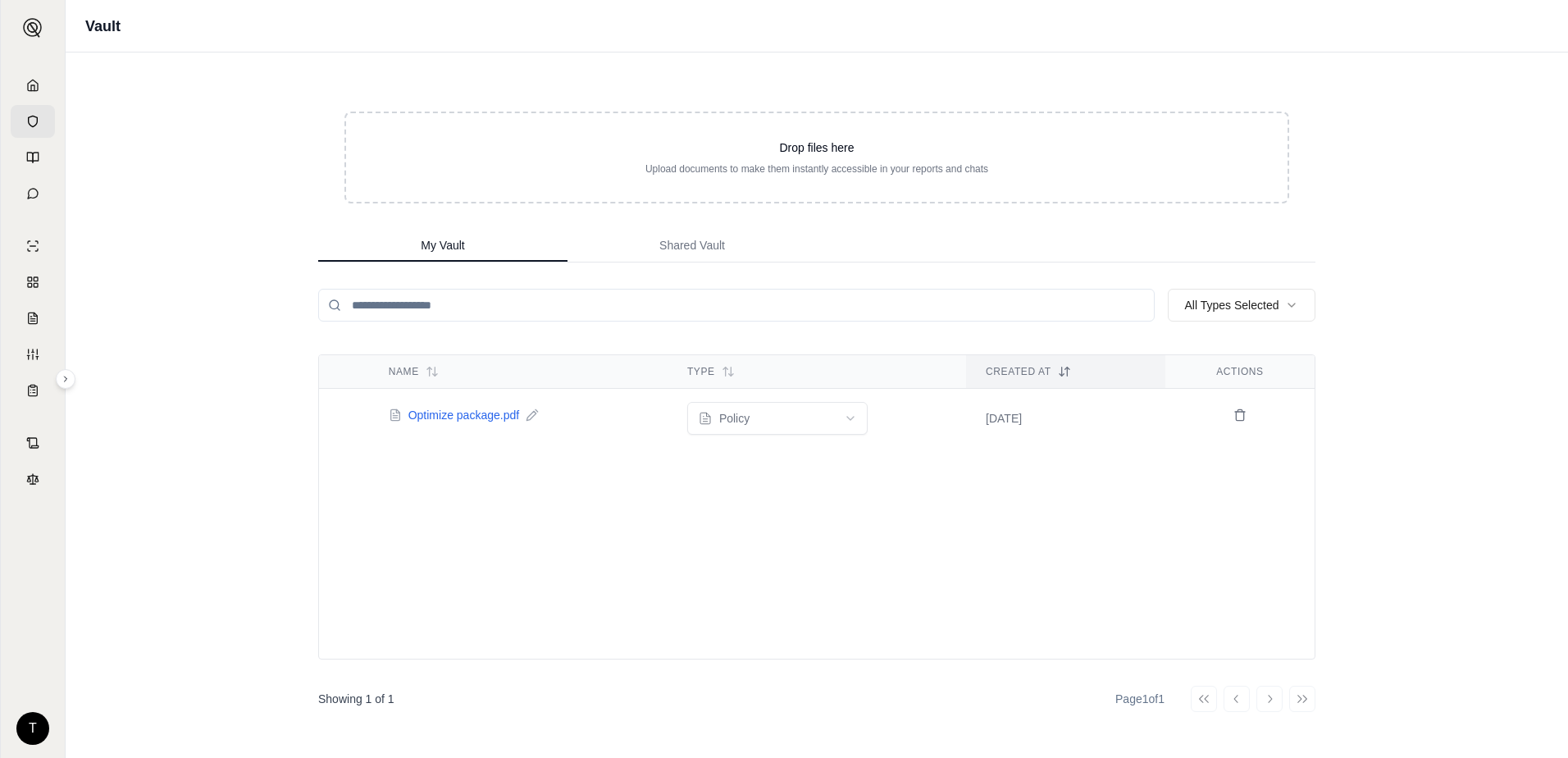
click at [461, 413] on span "Optimize package.pdf" at bounding box center [463, 415] width 111 height 17
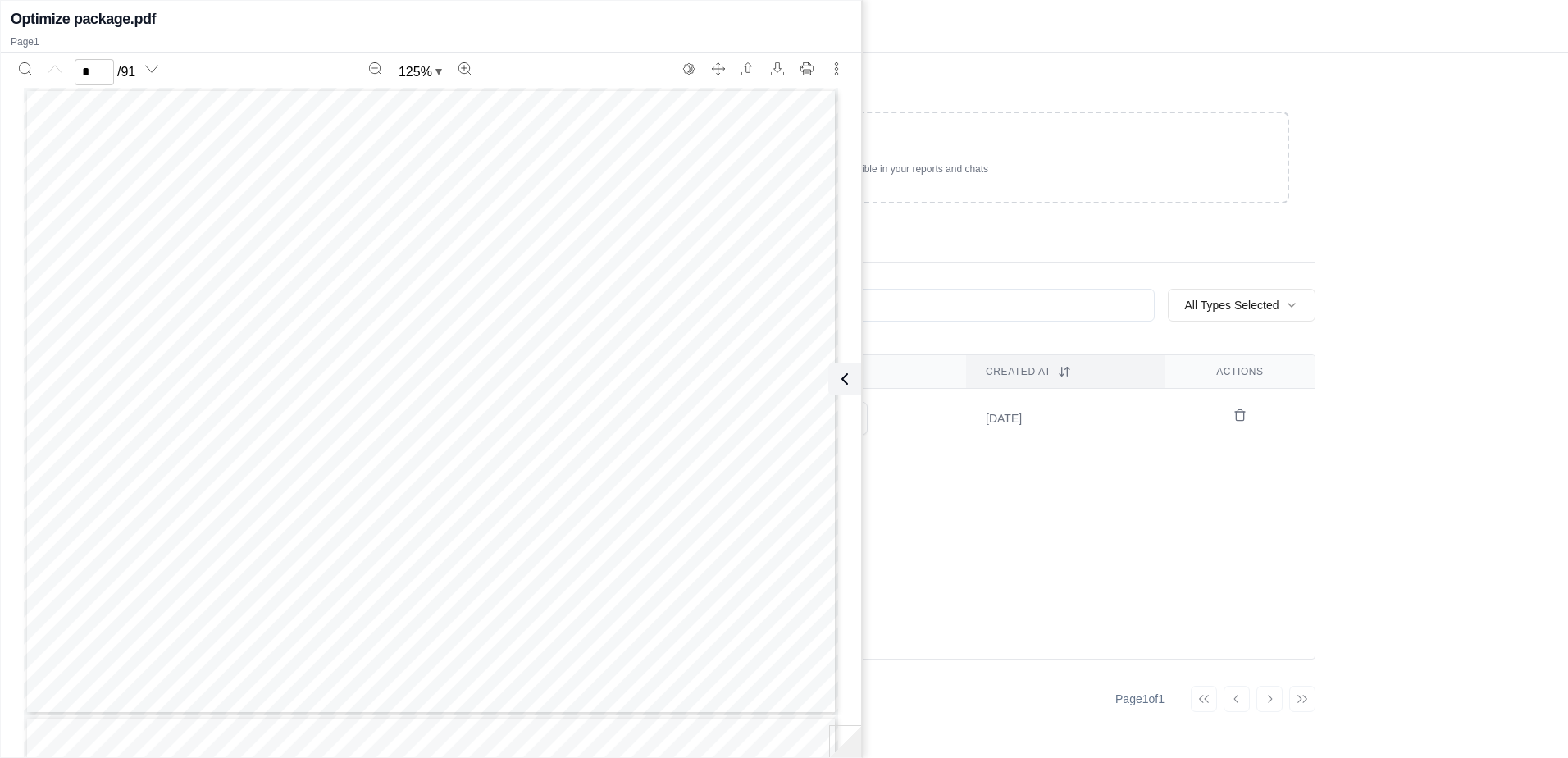
click at [960, 33] on div "Vault" at bounding box center [816, 26] width 1503 height 52
click at [838, 67] on icon "More actions" at bounding box center [836, 68] width 13 height 13
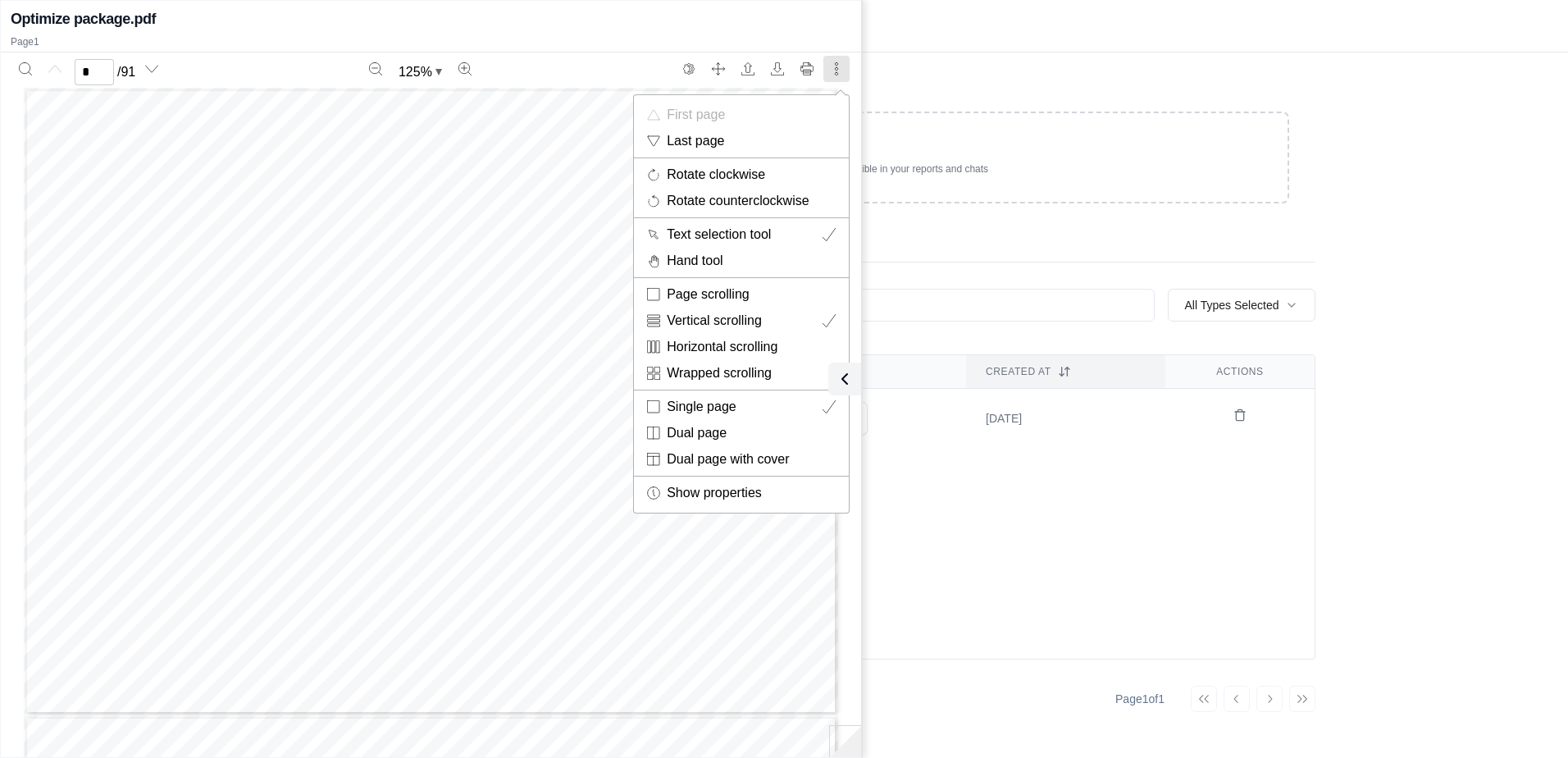
click at [826, 12] on div at bounding box center [784, 379] width 1568 height 758
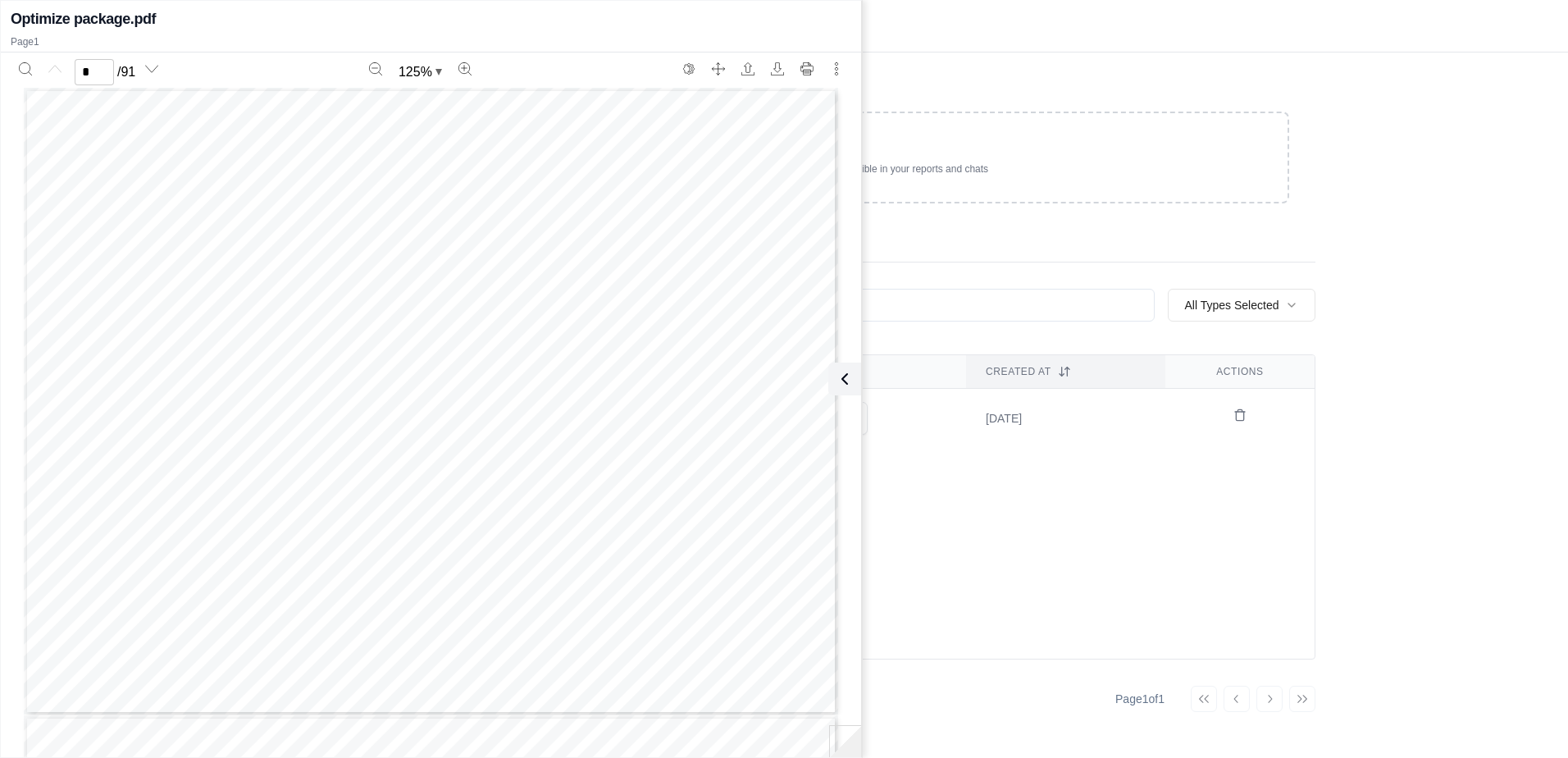
click at [962, 34] on div "Vault" at bounding box center [816, 26] width 1503 height 52
type input "*"
click at [692, 67] on icon "Switch to the dark theme" at bounding box center [690, 68] width 4 height 7
click at [689, 60] on button "Switch to the dark theme" at bounding box center [689, 68] width 27 height 27
click at [685, 70] on icon "Switch to the dark theme" at bounding box center [689, 68] width 13 height 13
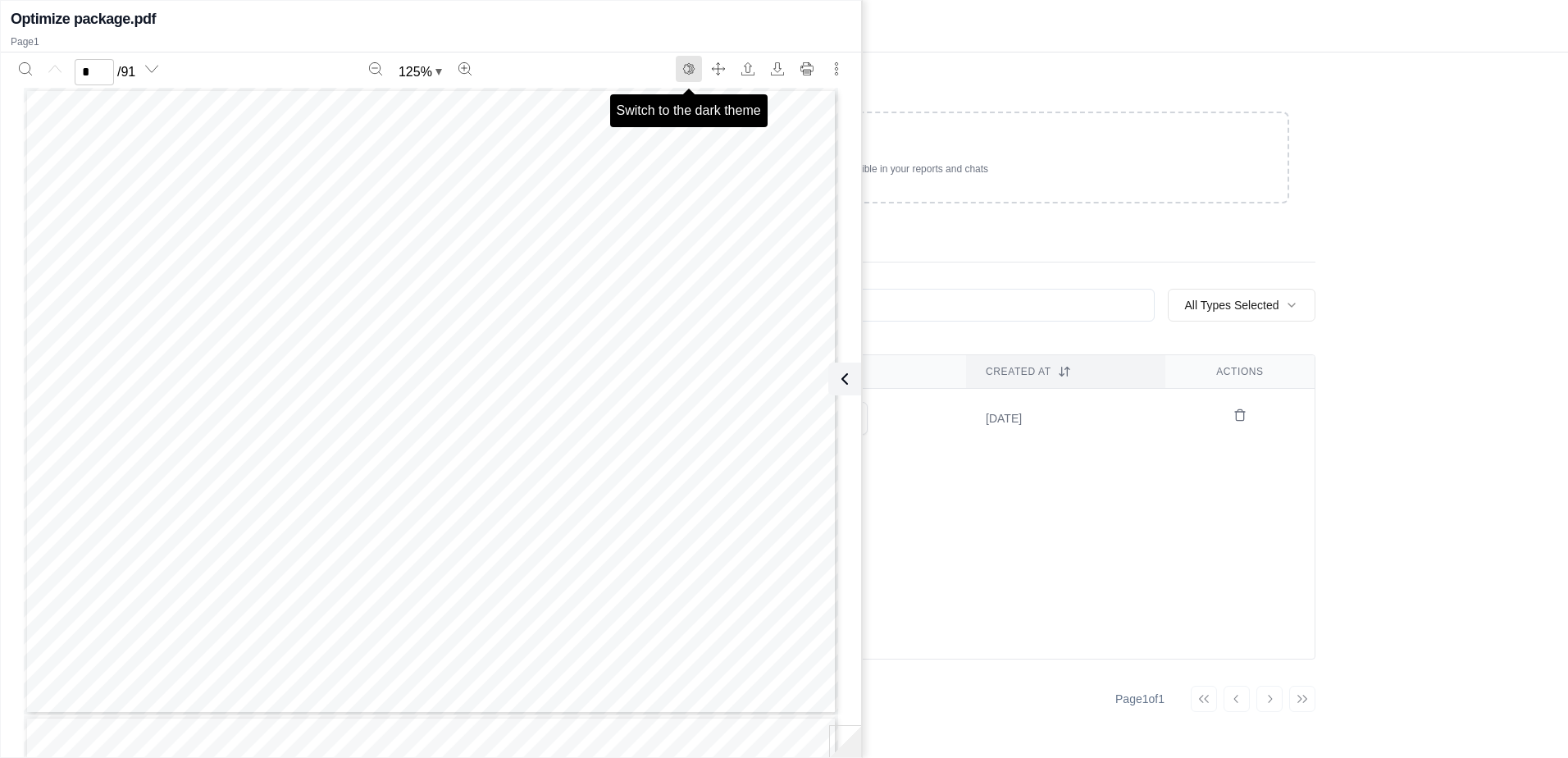
click at [685, 70] on icon "Switch to the dark theme" at bounding box center [689, 68] width 13 height 13
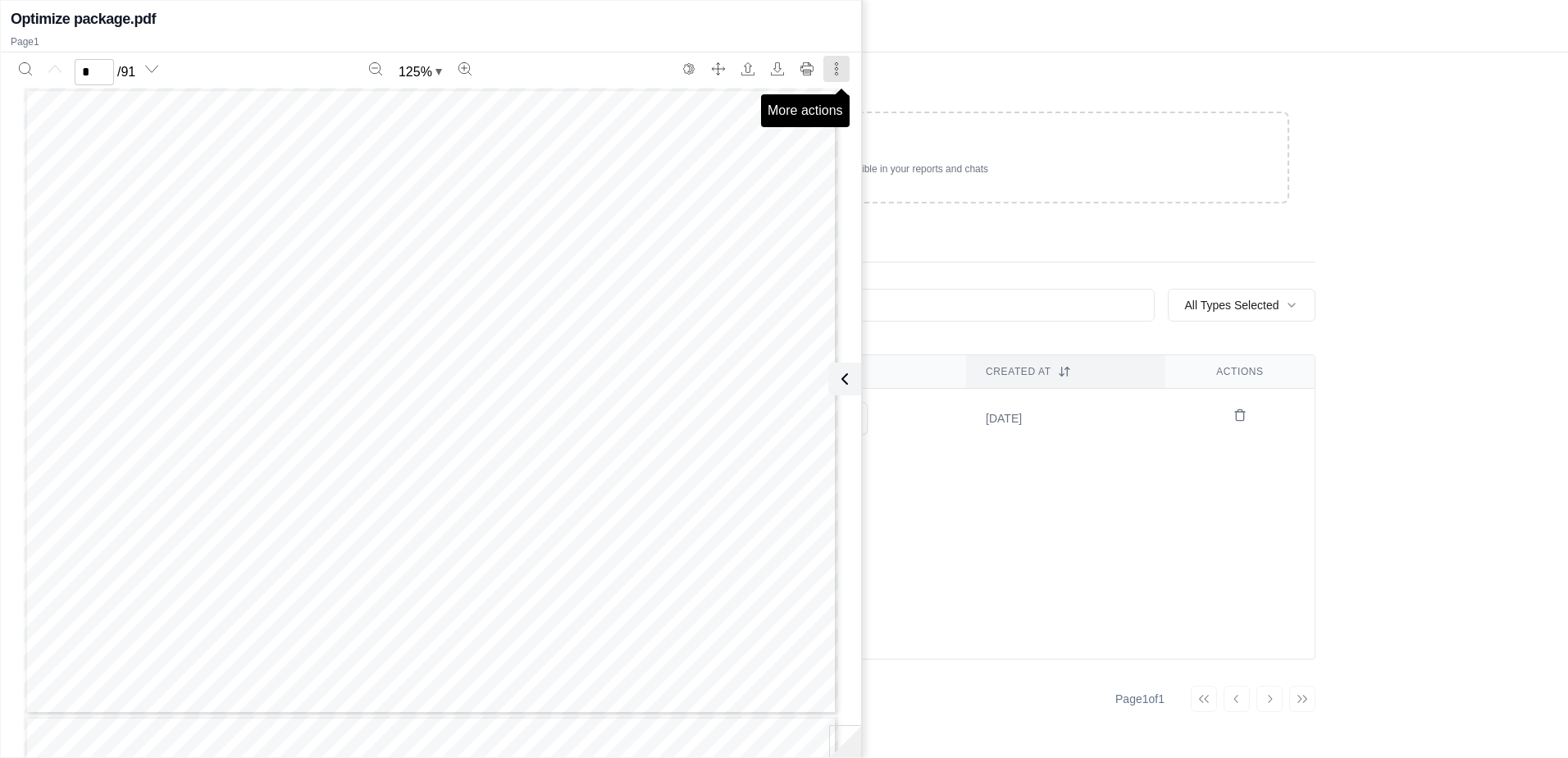
click at [841, 65] on icon "More actions" at bounding box center [836, 68] width 13 height 13
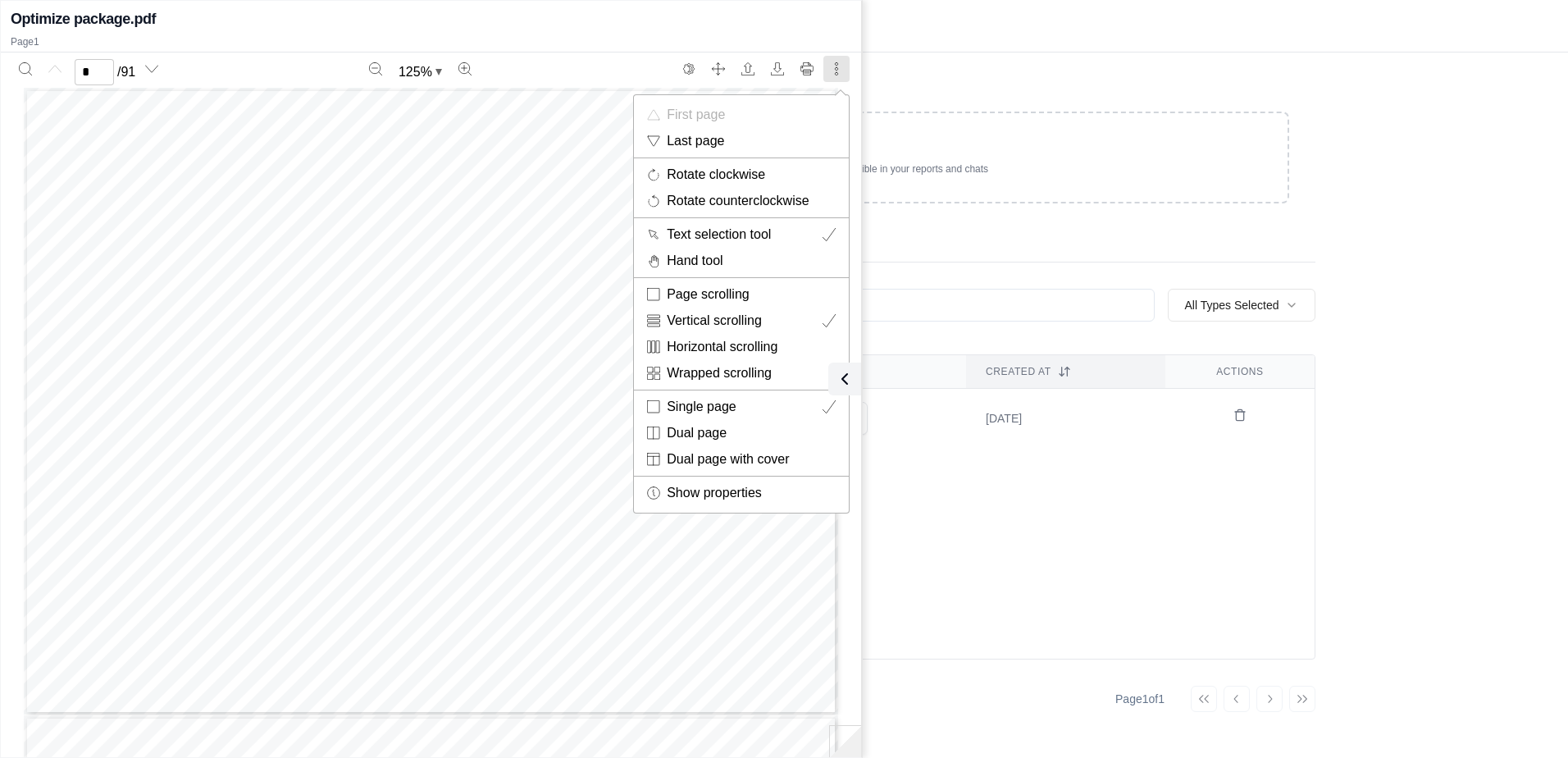
click at [841, 65] on div at bounding box center [784, 379] width 1568 height 758
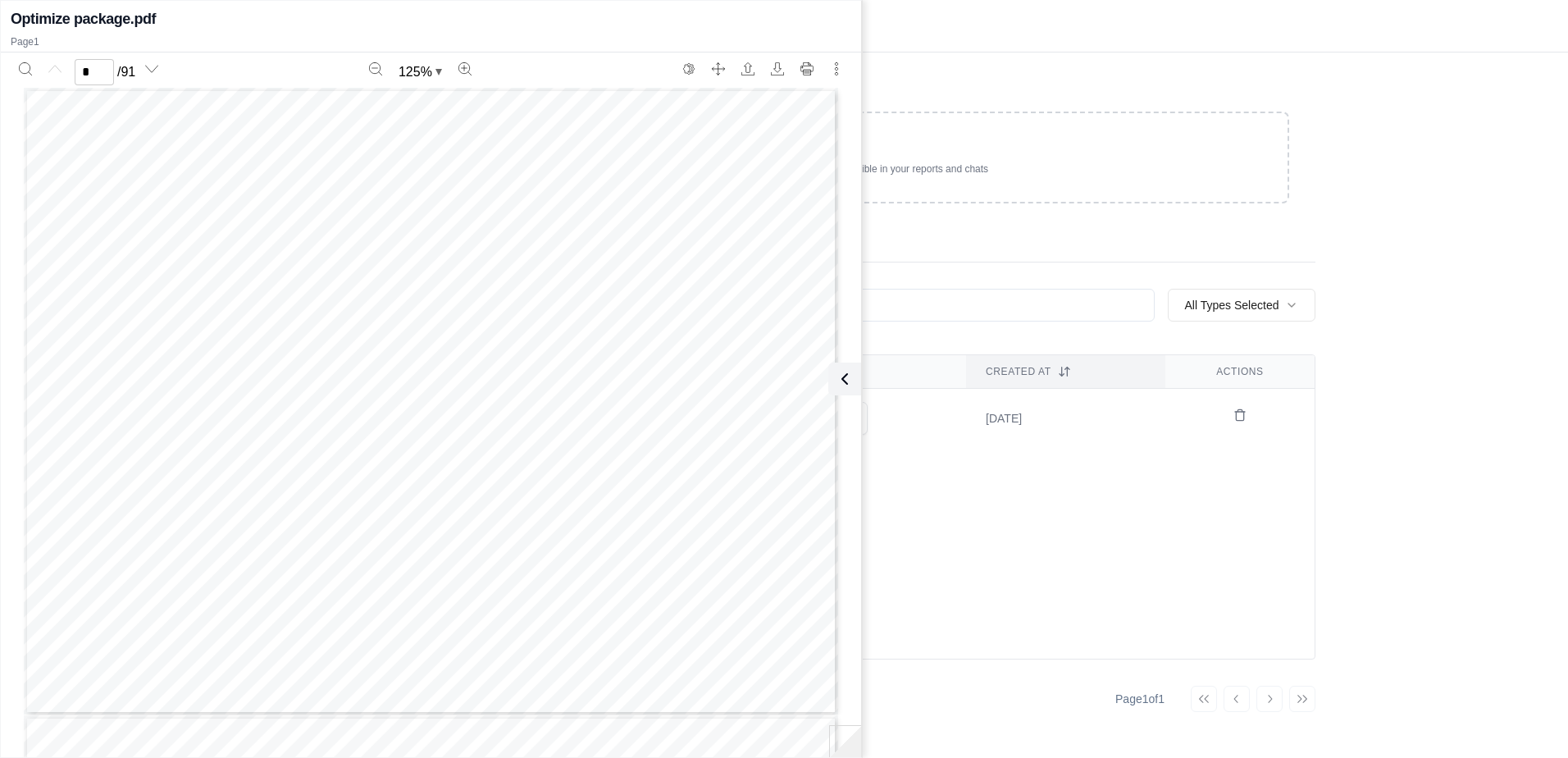
click at [948, 65] on div "Drop files here Upload documents to make them instantly accessible in your repo…" at bounding box center [817, 405] width 1050 height 706
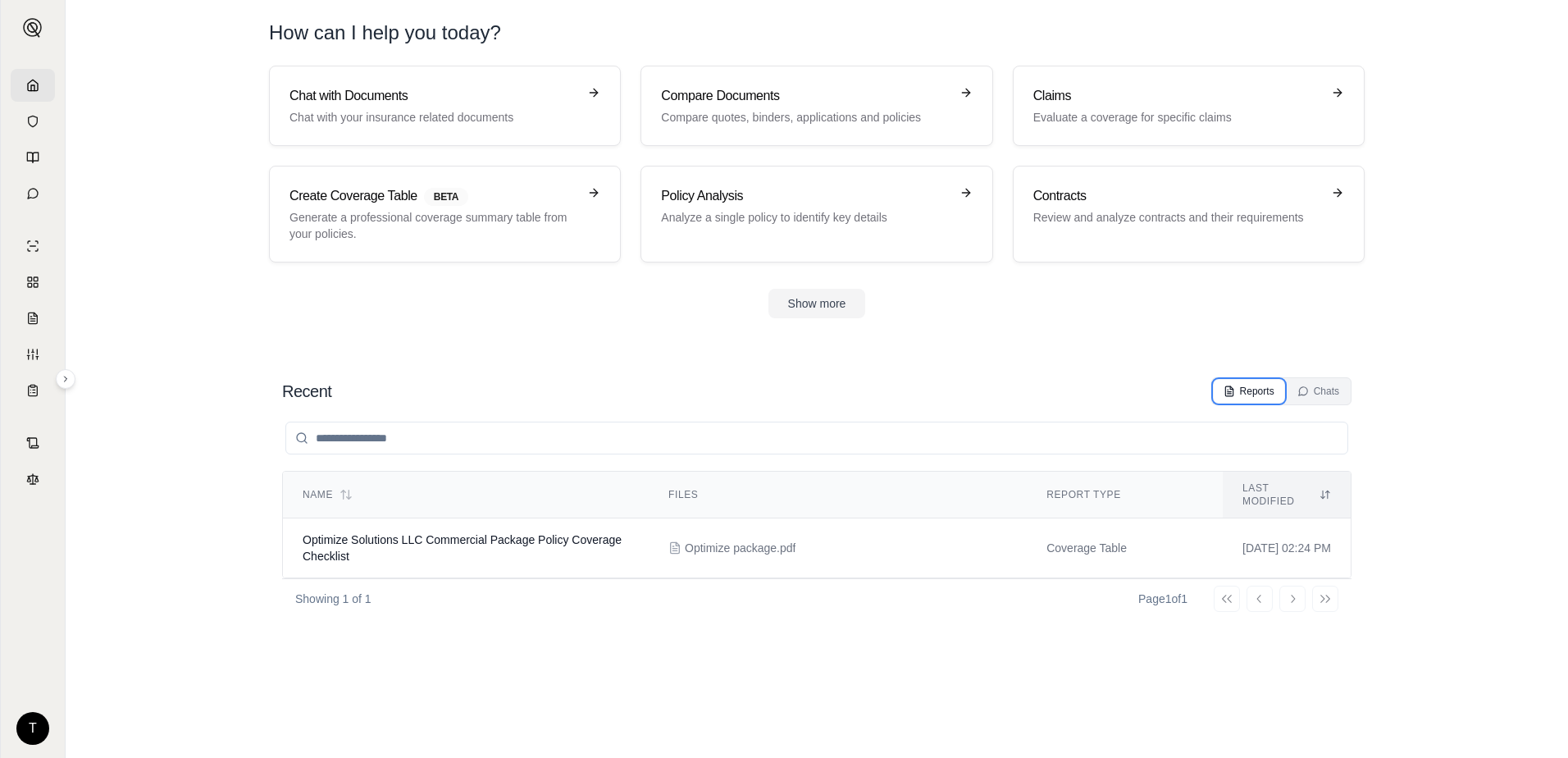
click at [1249, 390] on div "Reports" at bounding box center [1249, 390] width 50 height 13
click at [418, 534] on span "Optimize Solutions LLC Commercial Package Policy Coverage Checklist" at bounding box center [461, 548] width 319 height 30
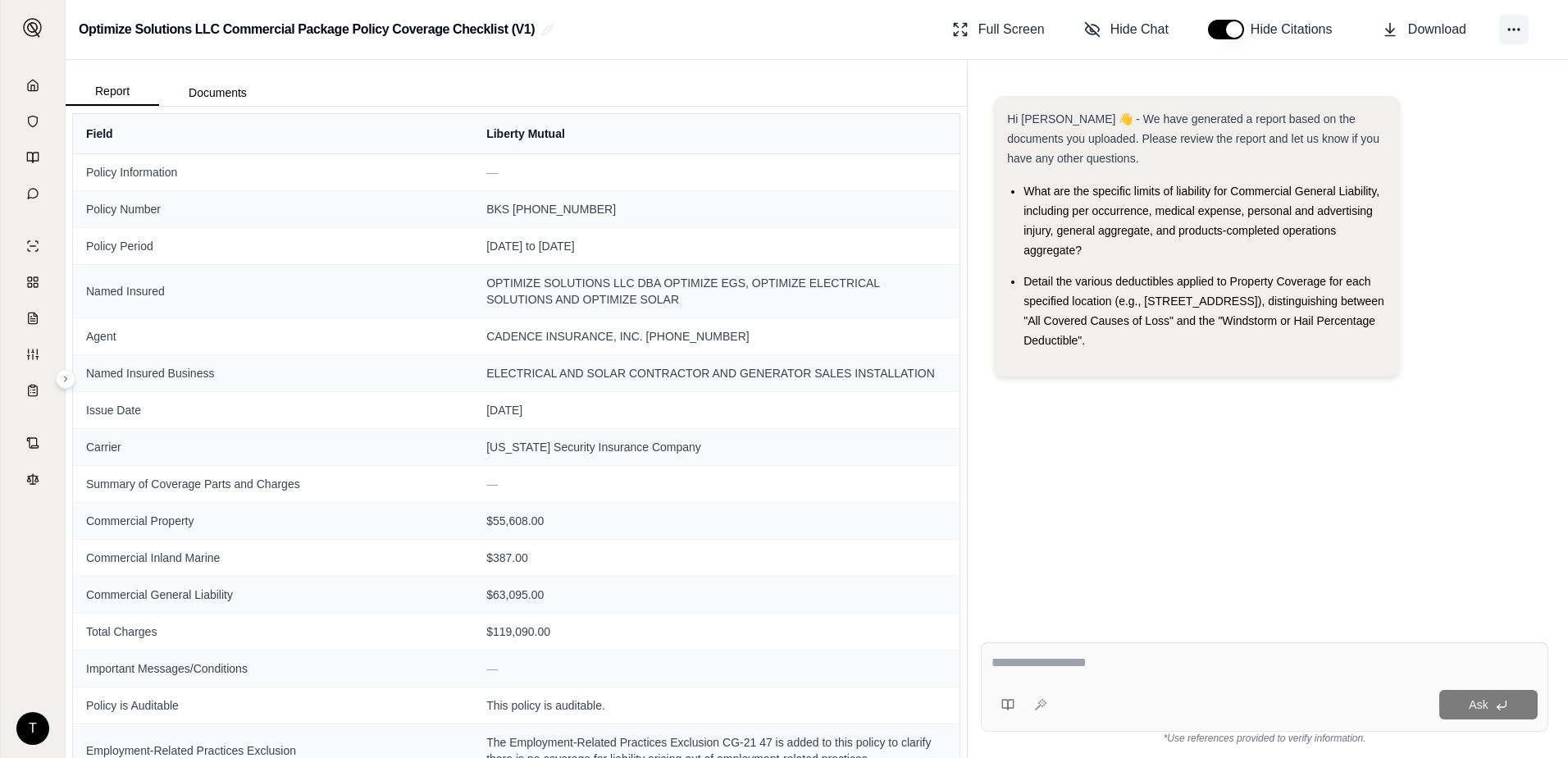
click at [1511, 35] on icon at bounding box center [1514, 30] width 17 height 17
click at [787, 42] on div "Optimize Solutions LLC Commercial Package Policy Coverage Checklist (V1) Full S…" at bounding box center [816, 30] width 1503 height 60
click at [1227, 26] on button "button" at bounding box center [1226, 30] width 37 height 20
click at [29, 25] on img at bounding box center [33, 28] width 20 height 20
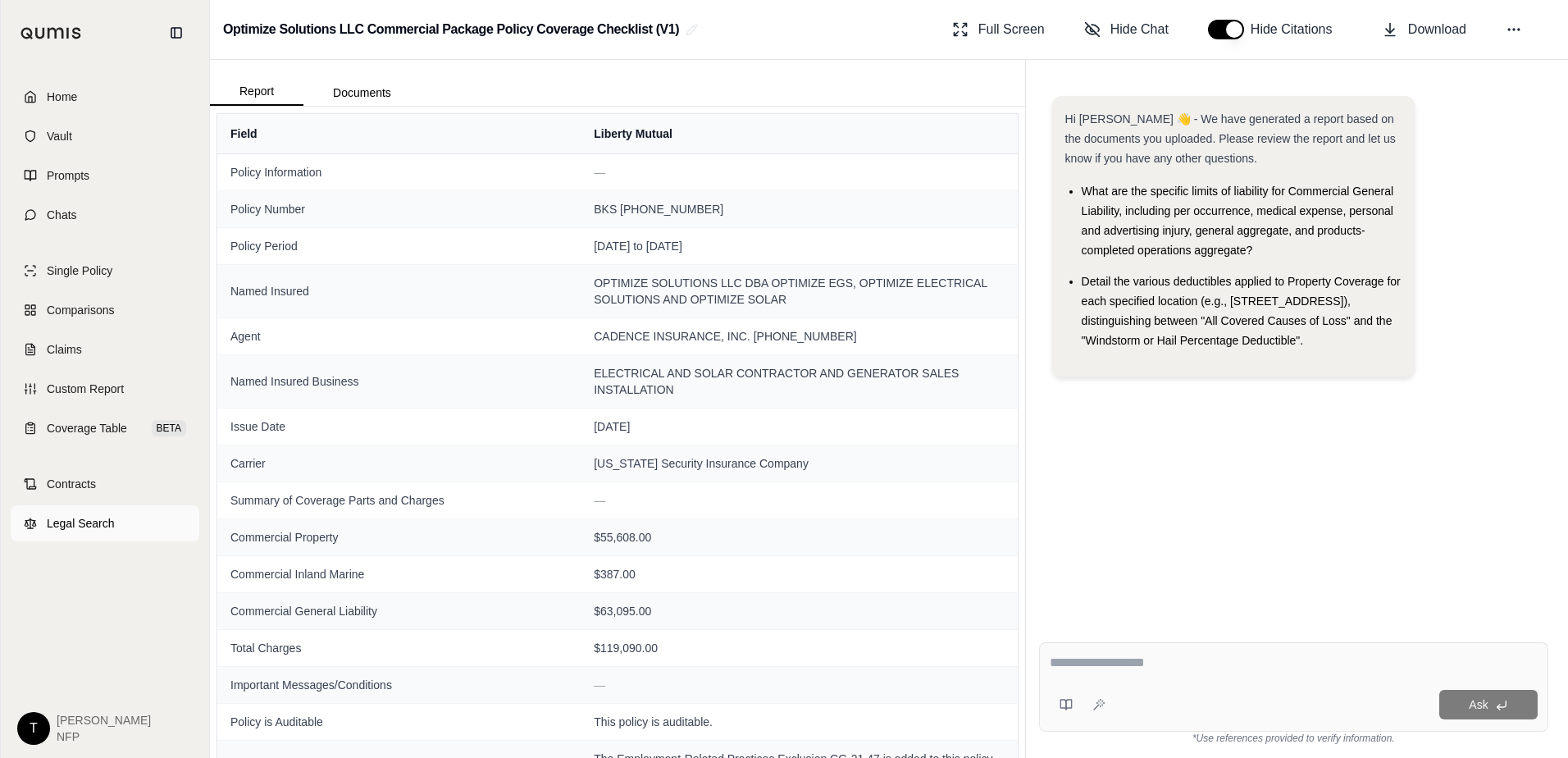
click at [85, 519] on span "Legal Search" at bounding box center [80, 523] width 68 height 17
click at [1514, 21] on button at bounding box center [1515, 30] width 30 height 30
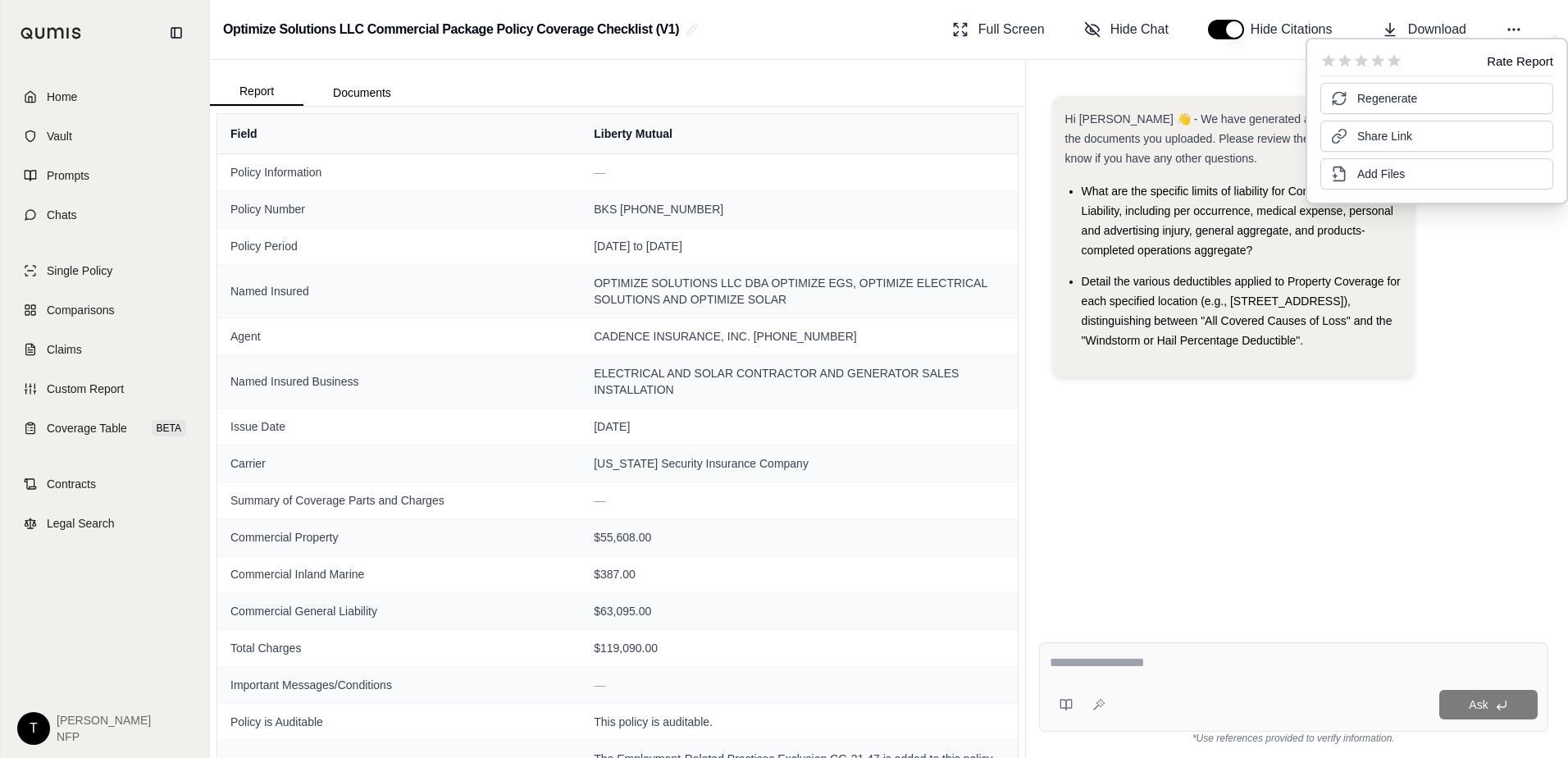
click at [828, 28] on div "Optimize Solutions LLC Commercial Package Policy Coverage Checklist (V1) Full S…" at bounding box center [889, 30] width 1359 height 60
click at [1114, 668] on textarea at bounding box center [1294, 663] width 488 height 20
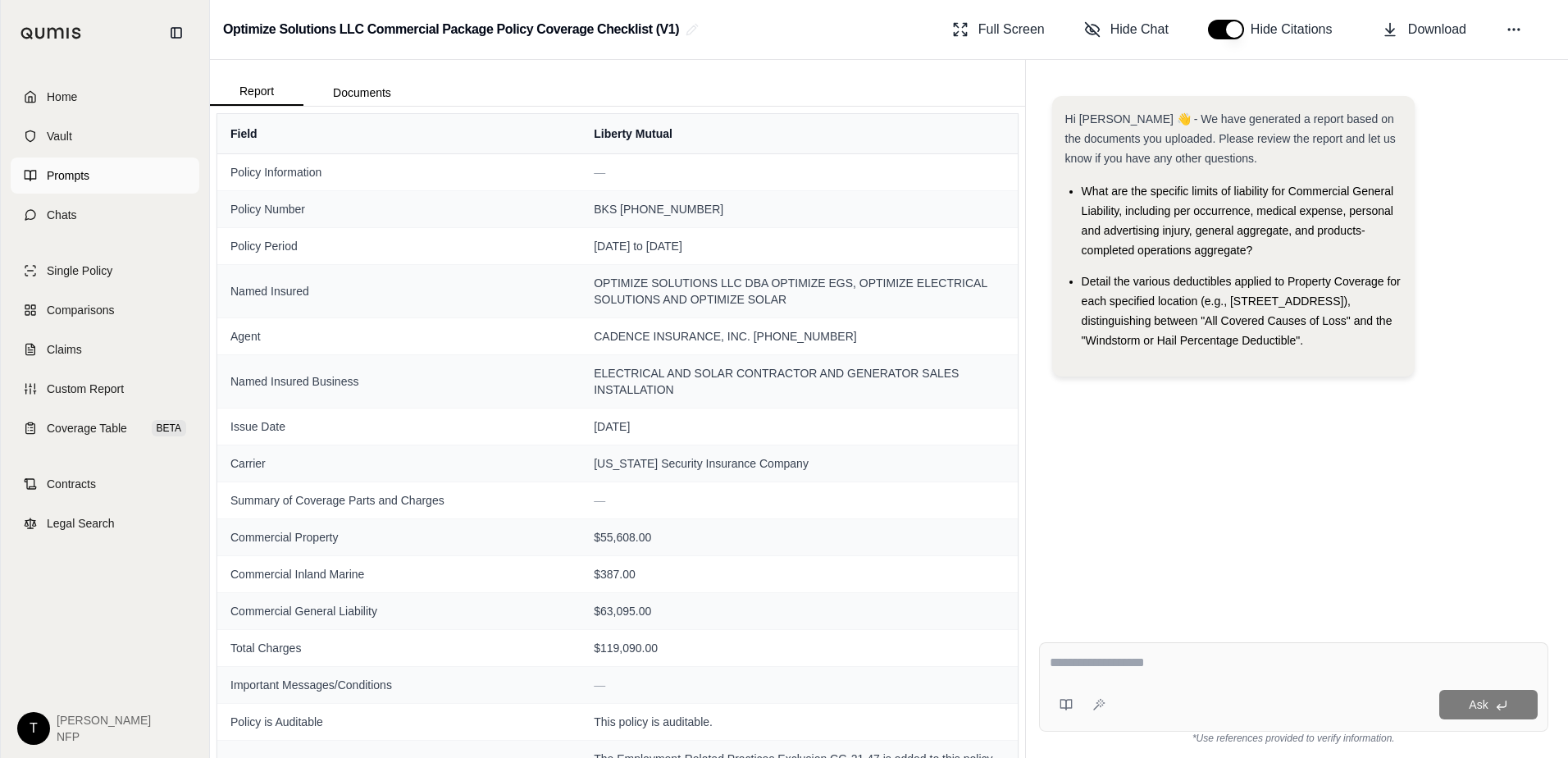
click at [67, 173] on span "Prompts" at bounding box center [67, 175] width 42 height 17
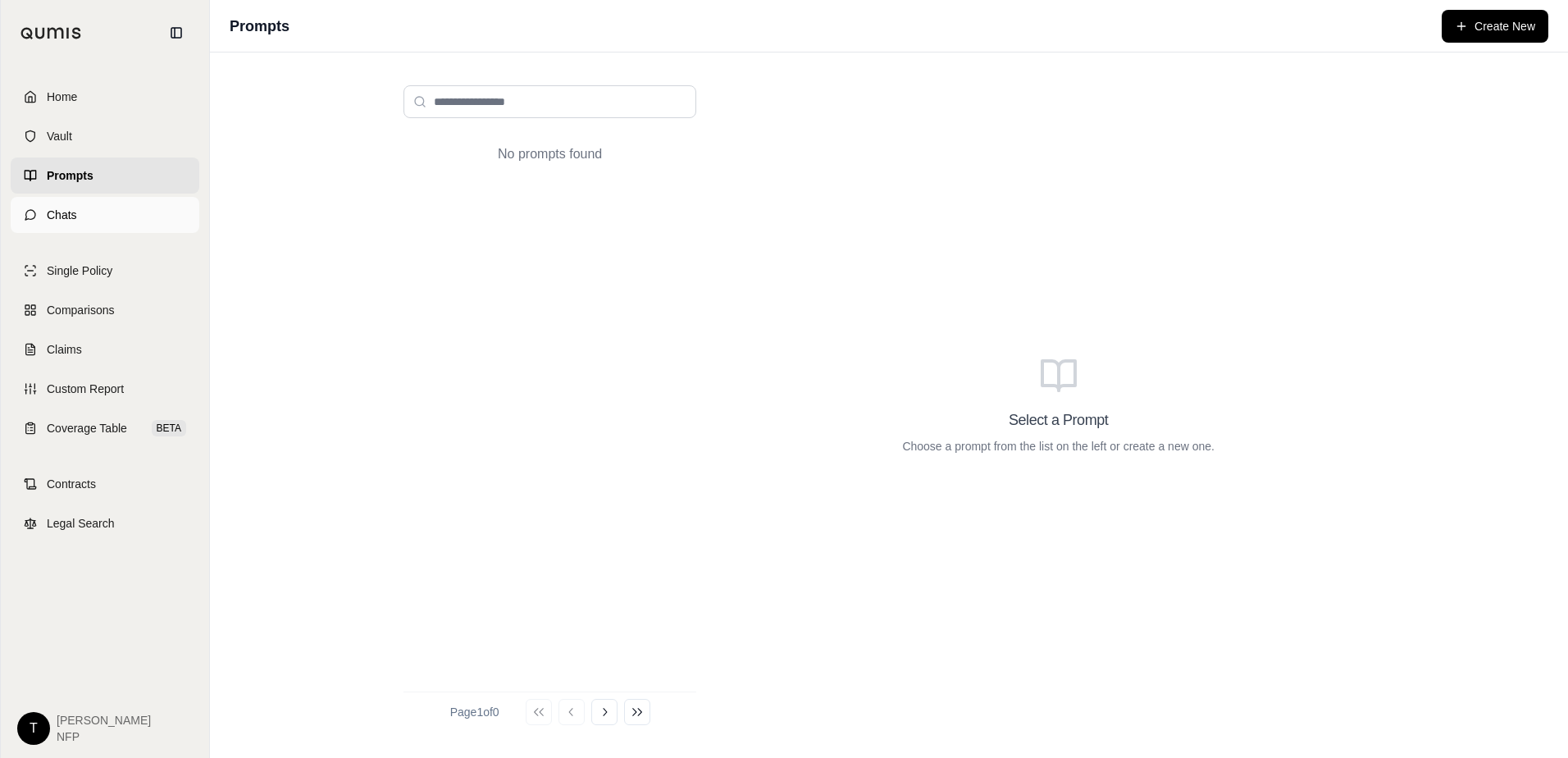
click at [75, 214] on span "Chats" at bounding box center [61, 214] width 31 height 17
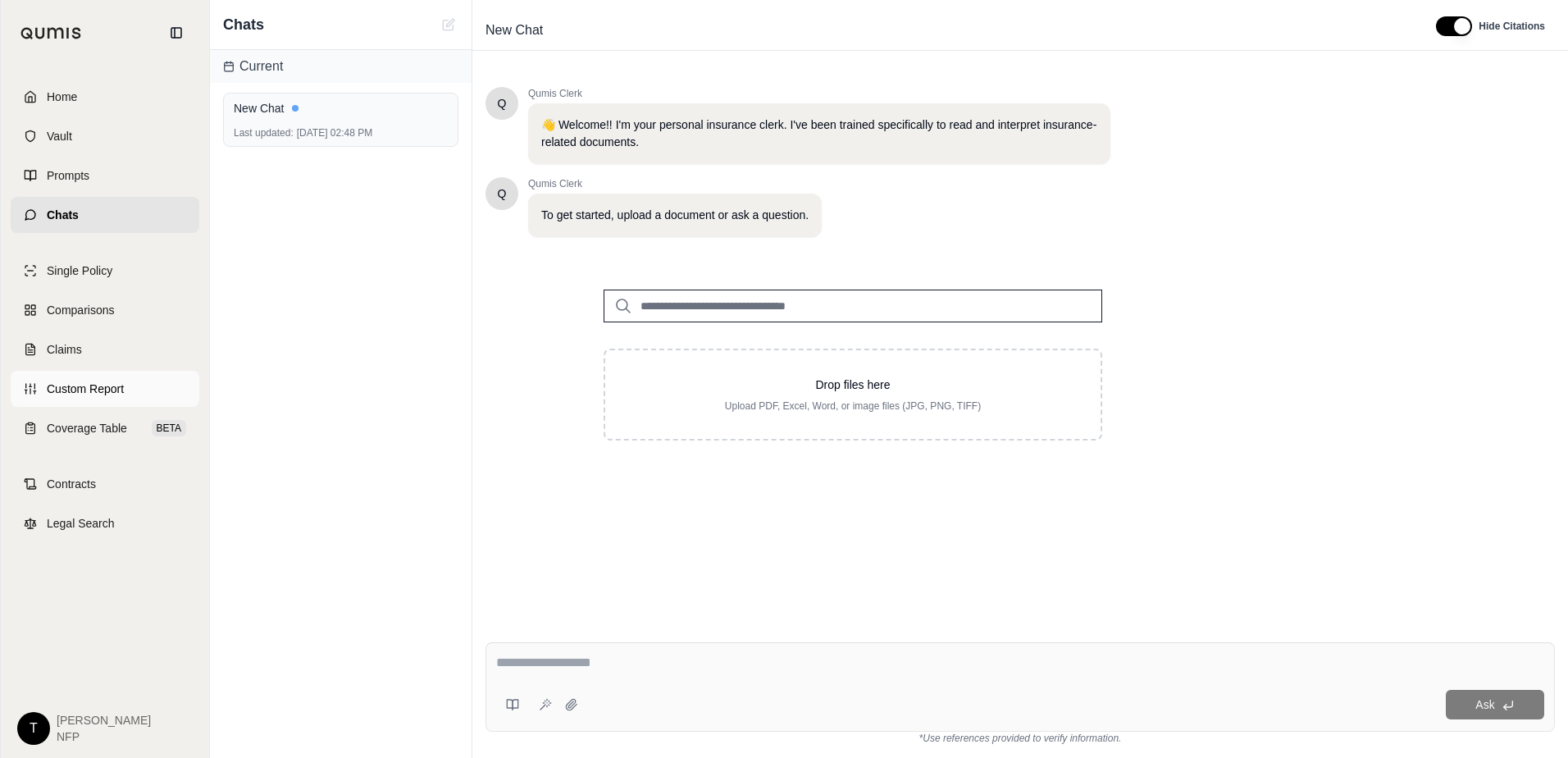
click at [84, 384] on span "Custom Report" at bounding box center [85, 388] width 77 height 17
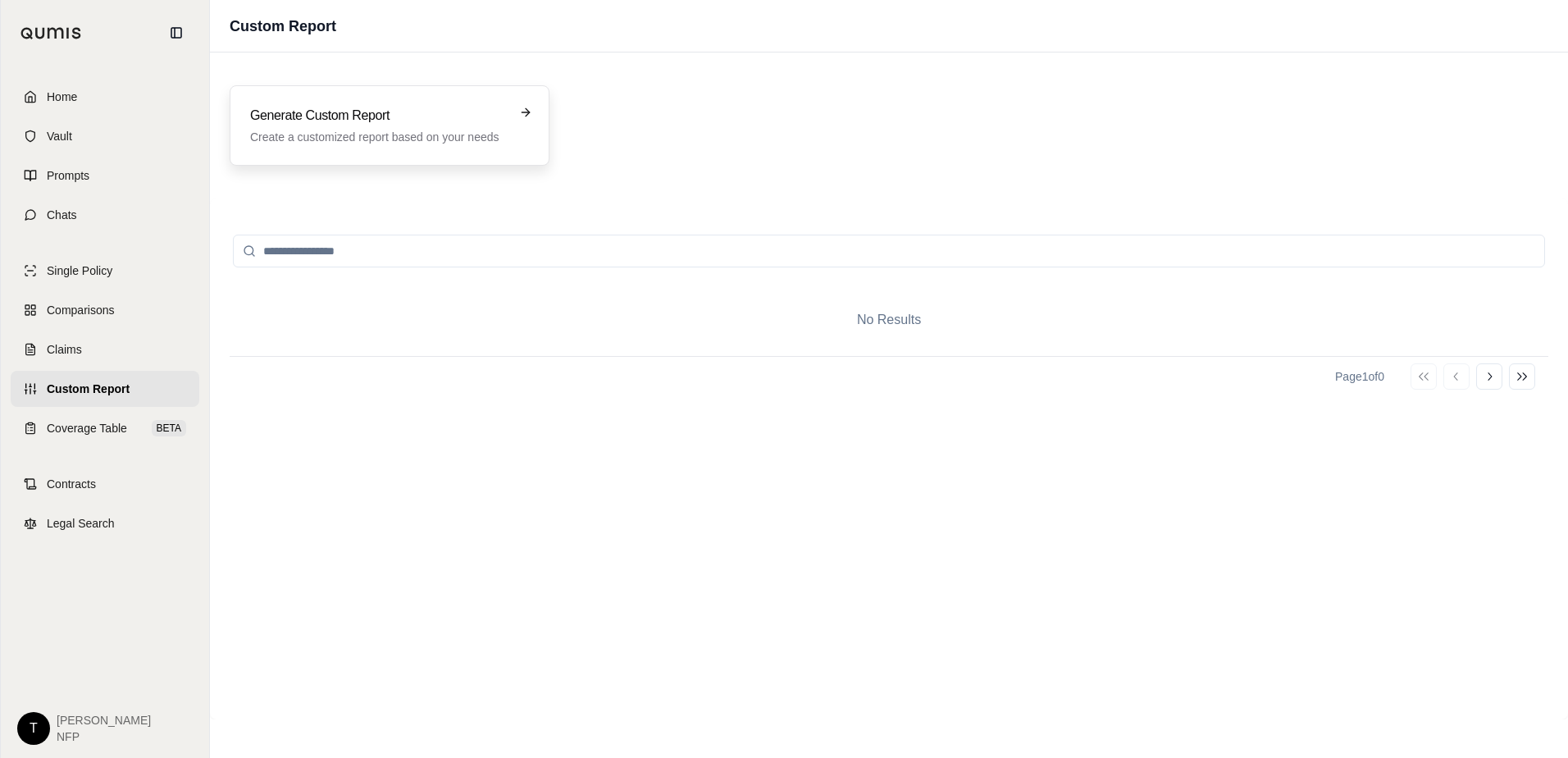
click at [495, 111] on h3 "Generate Custom Report" at bounding box center [377, 116] width 256 height 20
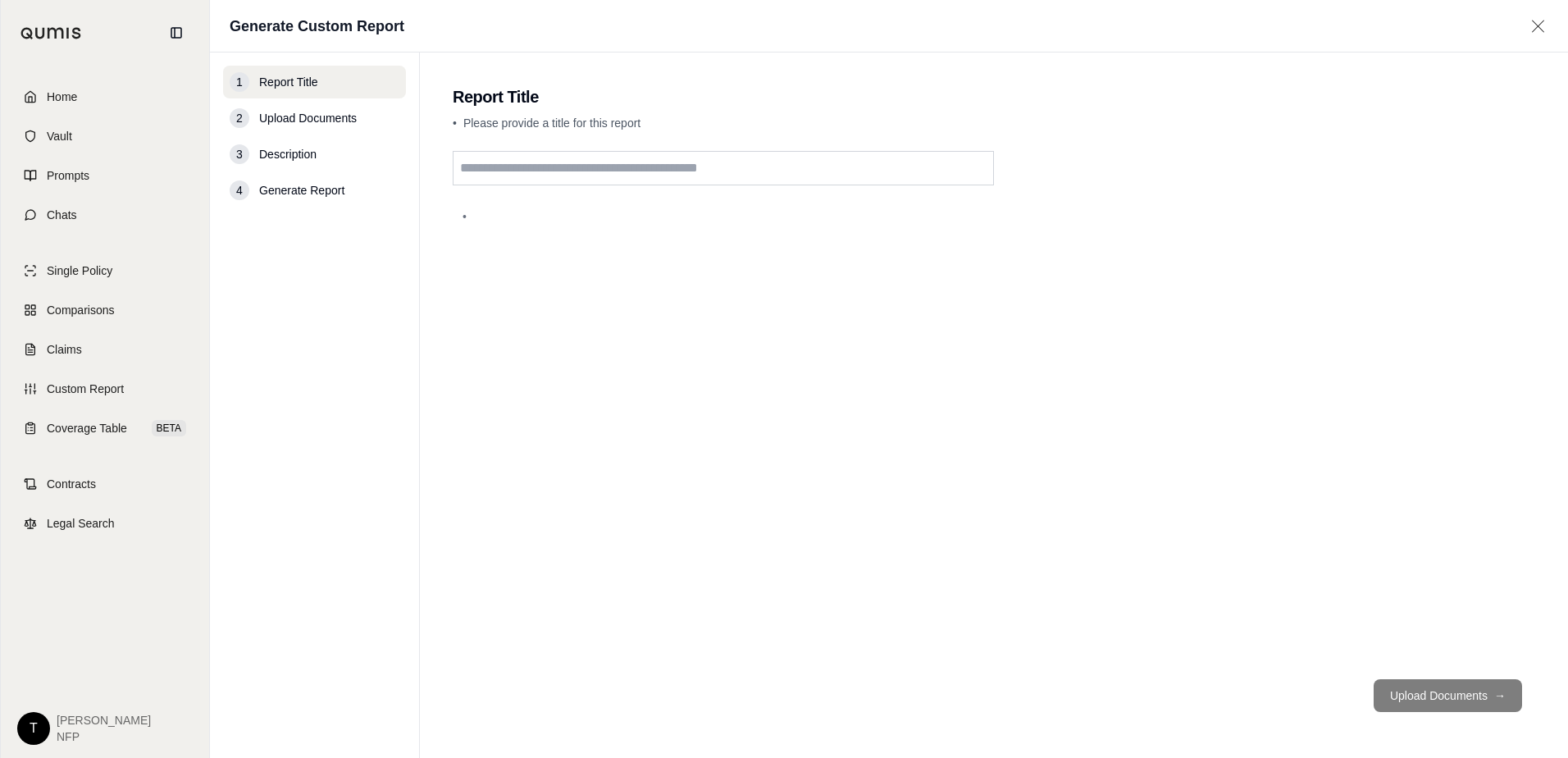
click at [302, 152] on span "Description" at bounding box center [288, 154] width 57 height 17
click at [76, 437] on link "Coverage Table BETA" at bounding box center [105, 428] width 189 height 37
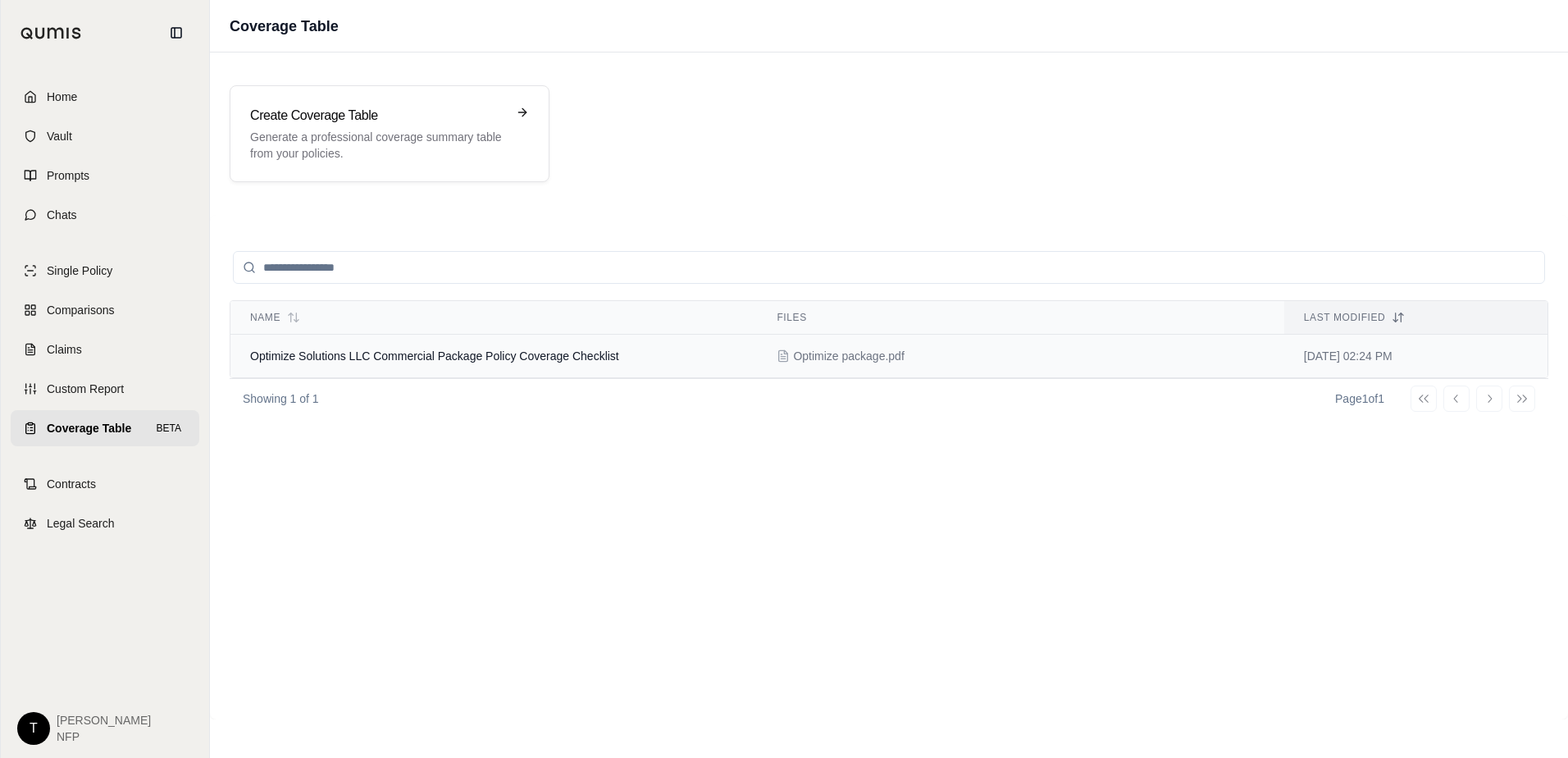
click at [499, 356] on span "Optimize Solutions LLC Commercial Package Policy Coverage Checklist" at bounding box center [435, 356] width 370 height 13
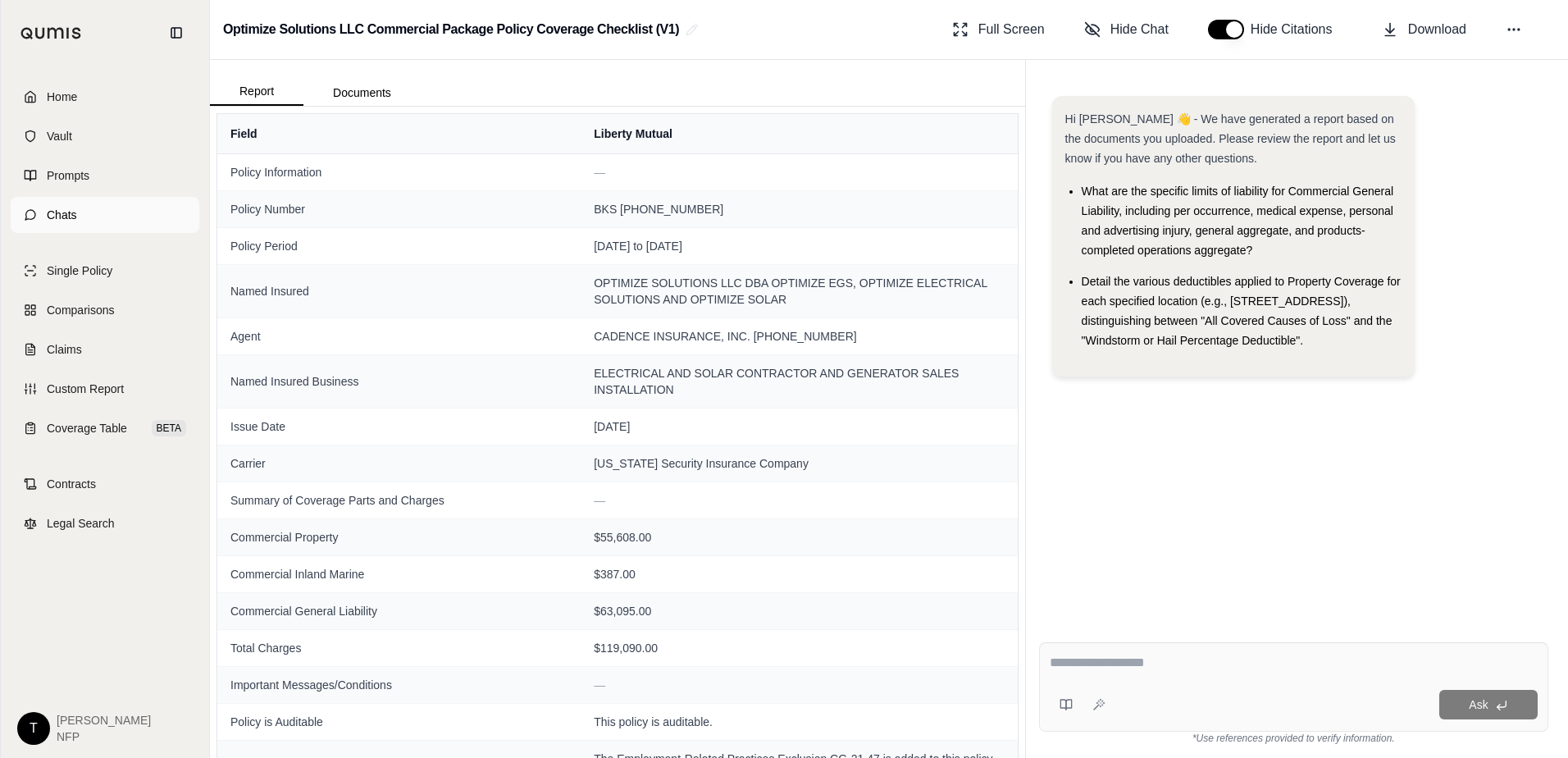
click at [74, 219] on span "Chats" at bounding box center [61, 214] width 31 height 17
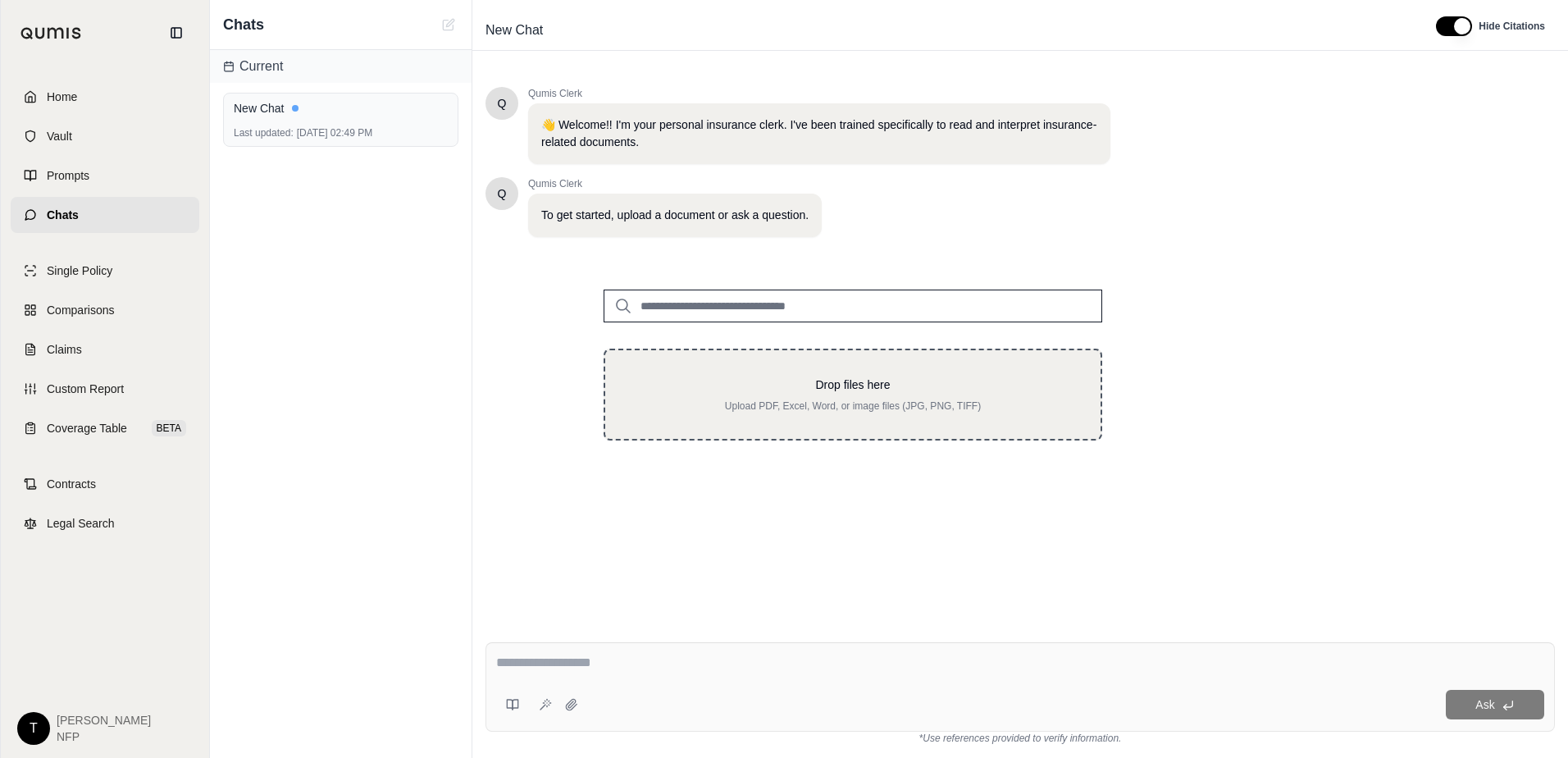
click at [747, 389] on p "Drop files here" at bounding box center [853, 384] width 443 height 17
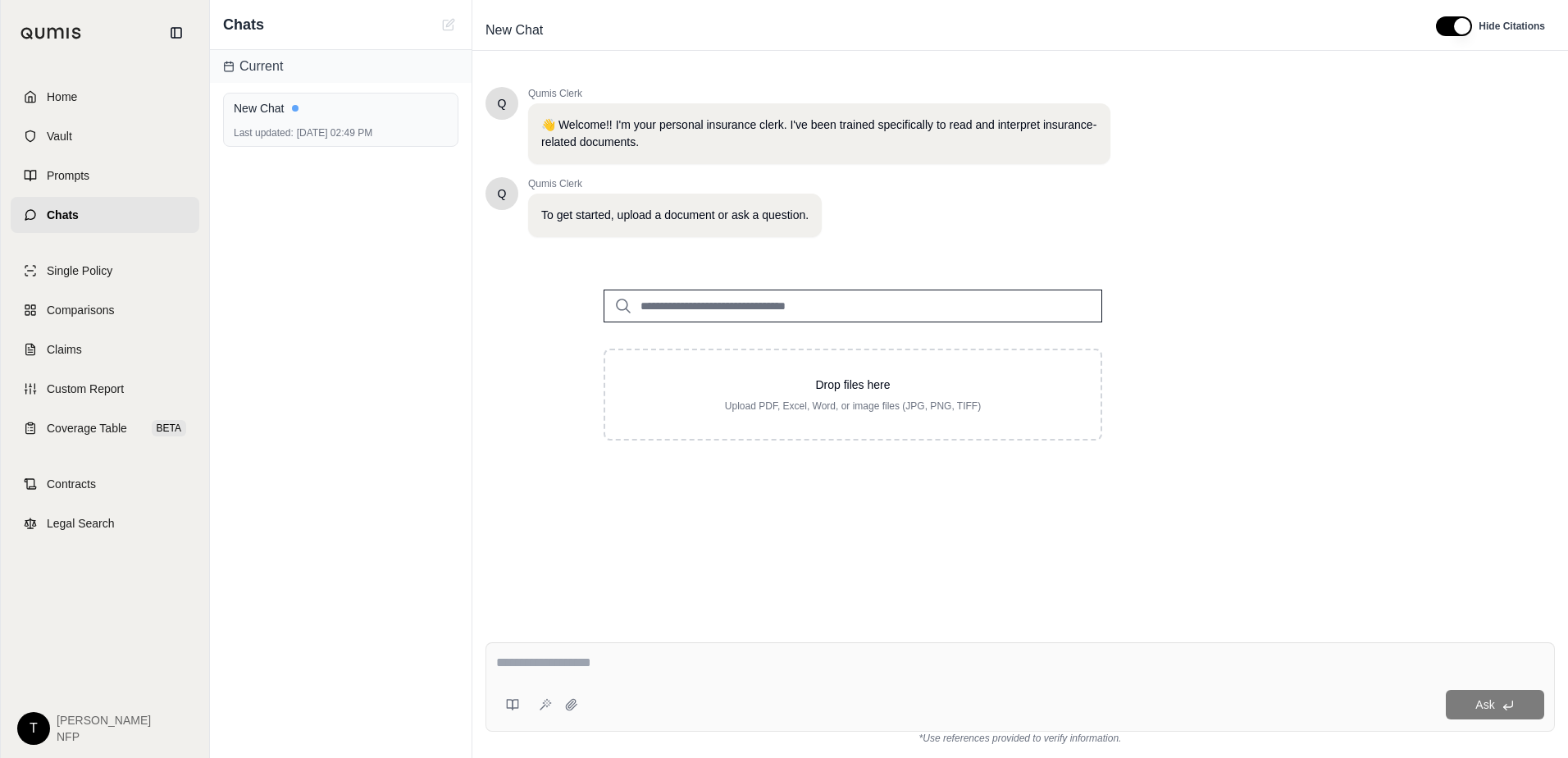
click at [746, 305] on input "search" at bounding box center [853, 305] width 499 height 33
type input "*****"
click at [738, 342] on p "Optimize package.pdf #2" at bounding box center [727, 340] width 150 height 20
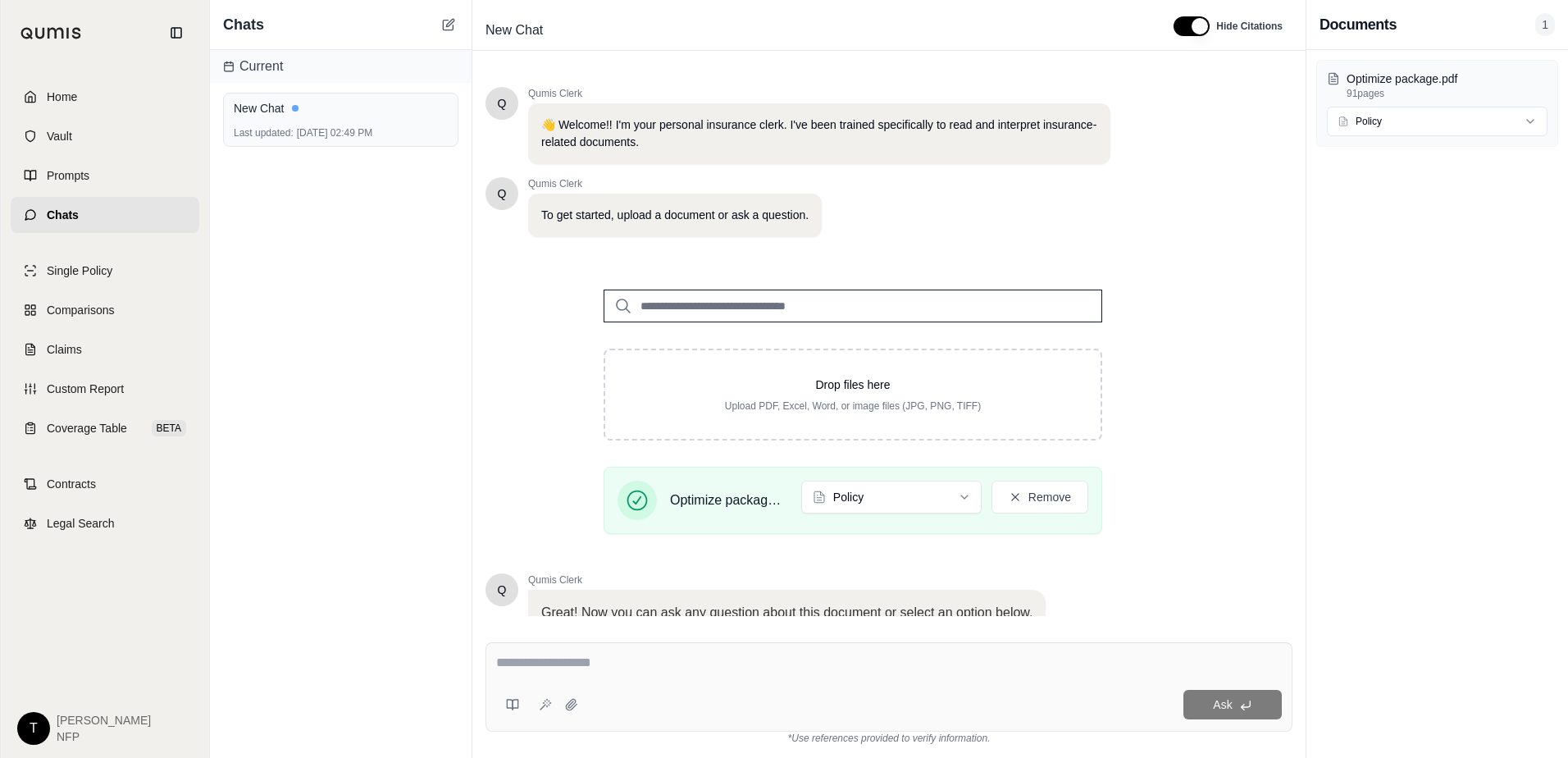
scroll to position [128, 0]
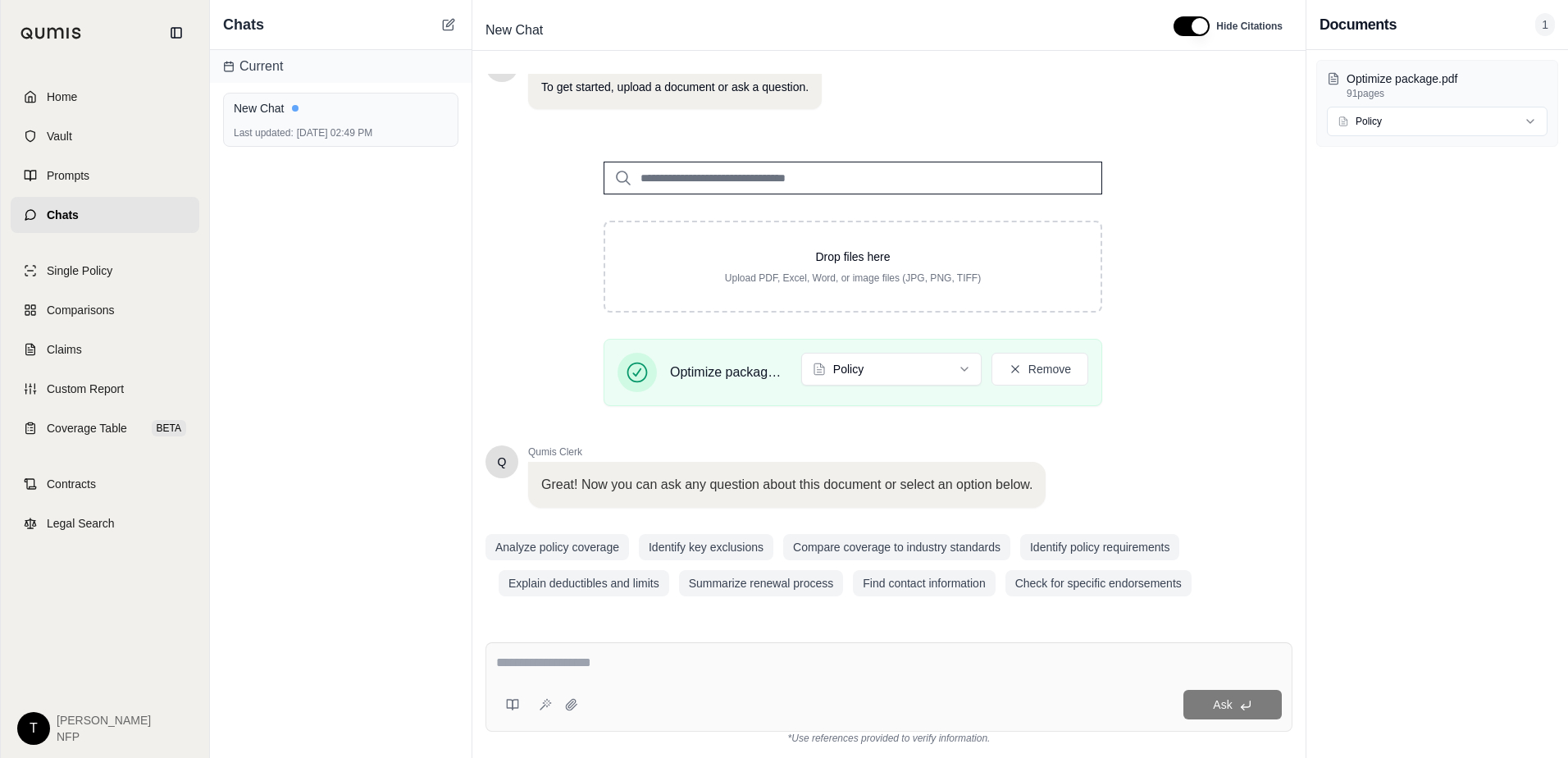
click at [544, 667] on textarea at bounding box center [888, 663] width 785 height 20
type textarea "**********"
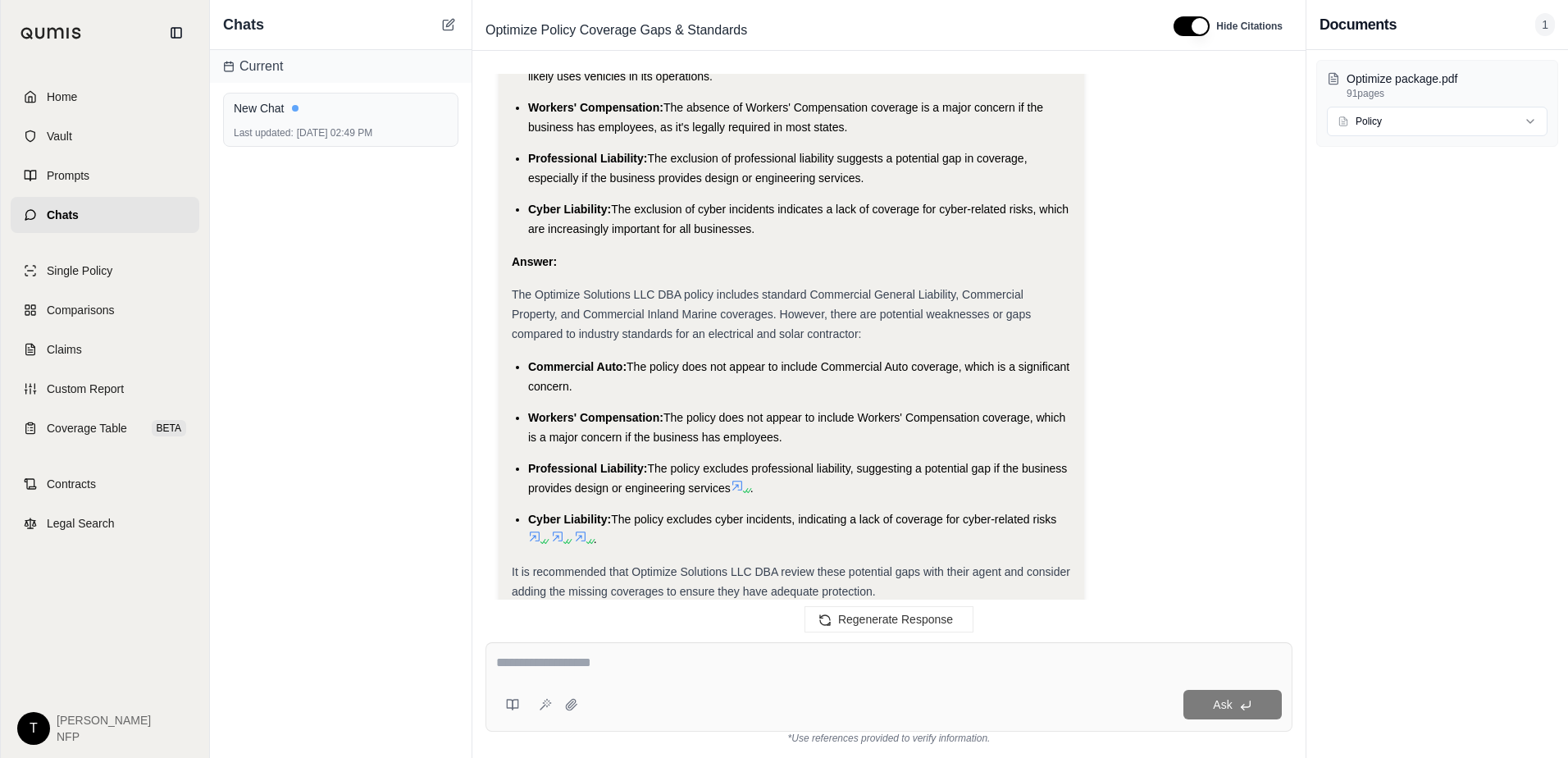
scroll to position [1991, 0]
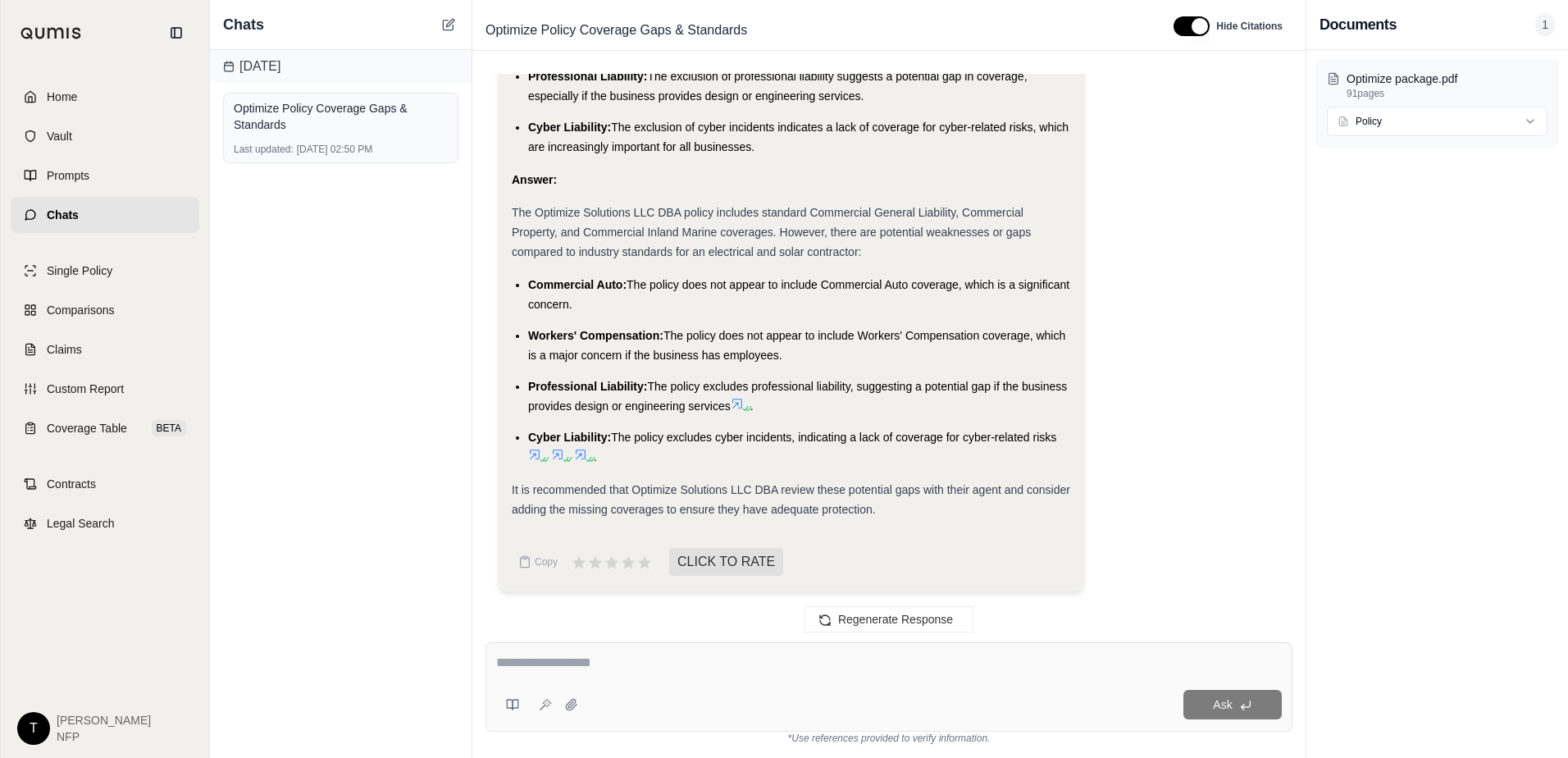
click at [549, 662] on textarea at bounding box center [888, 663] width 785 height 20
type textarea "*"
type textarea "**********"
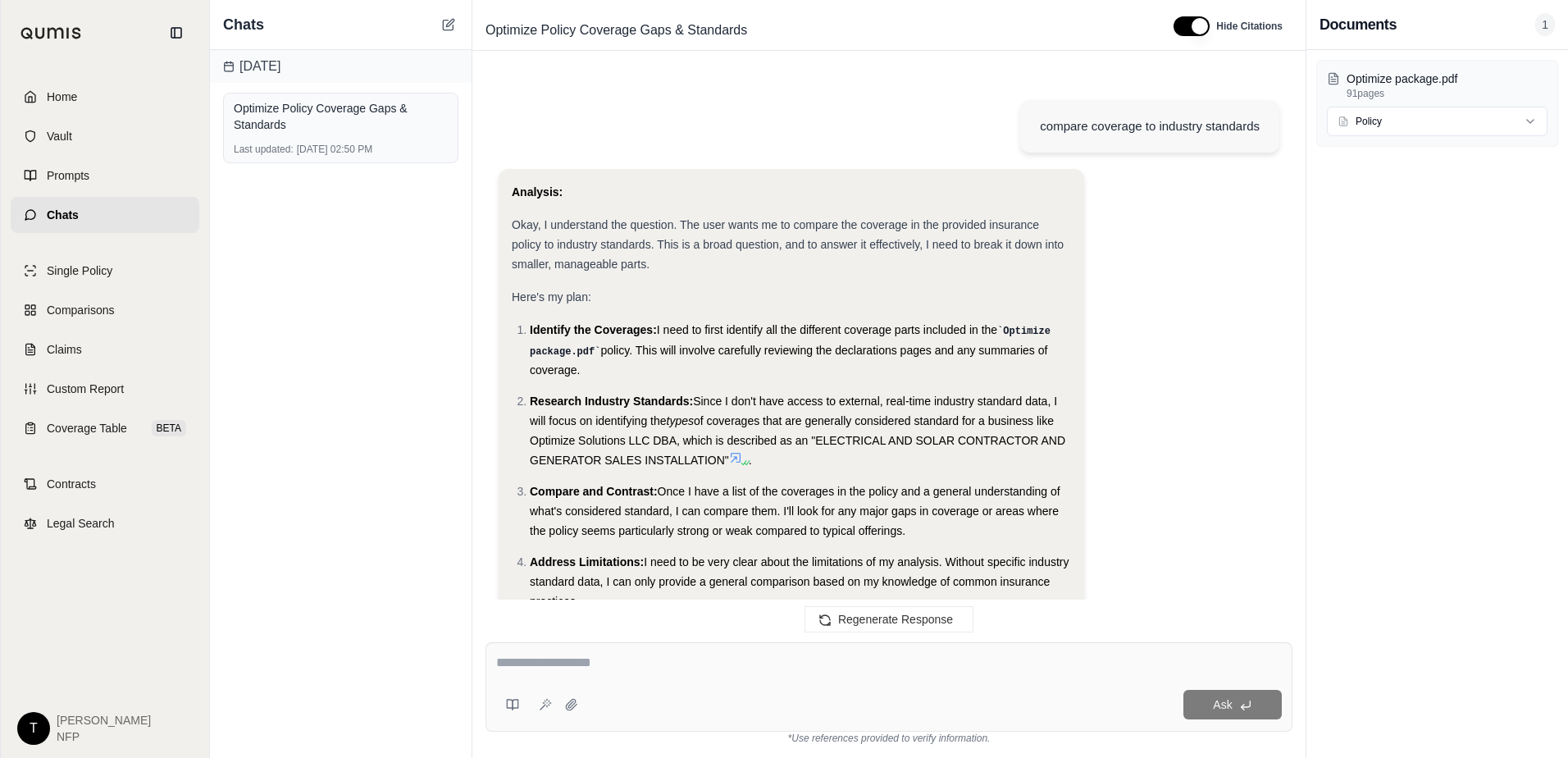
scroll to position [3560, 0]
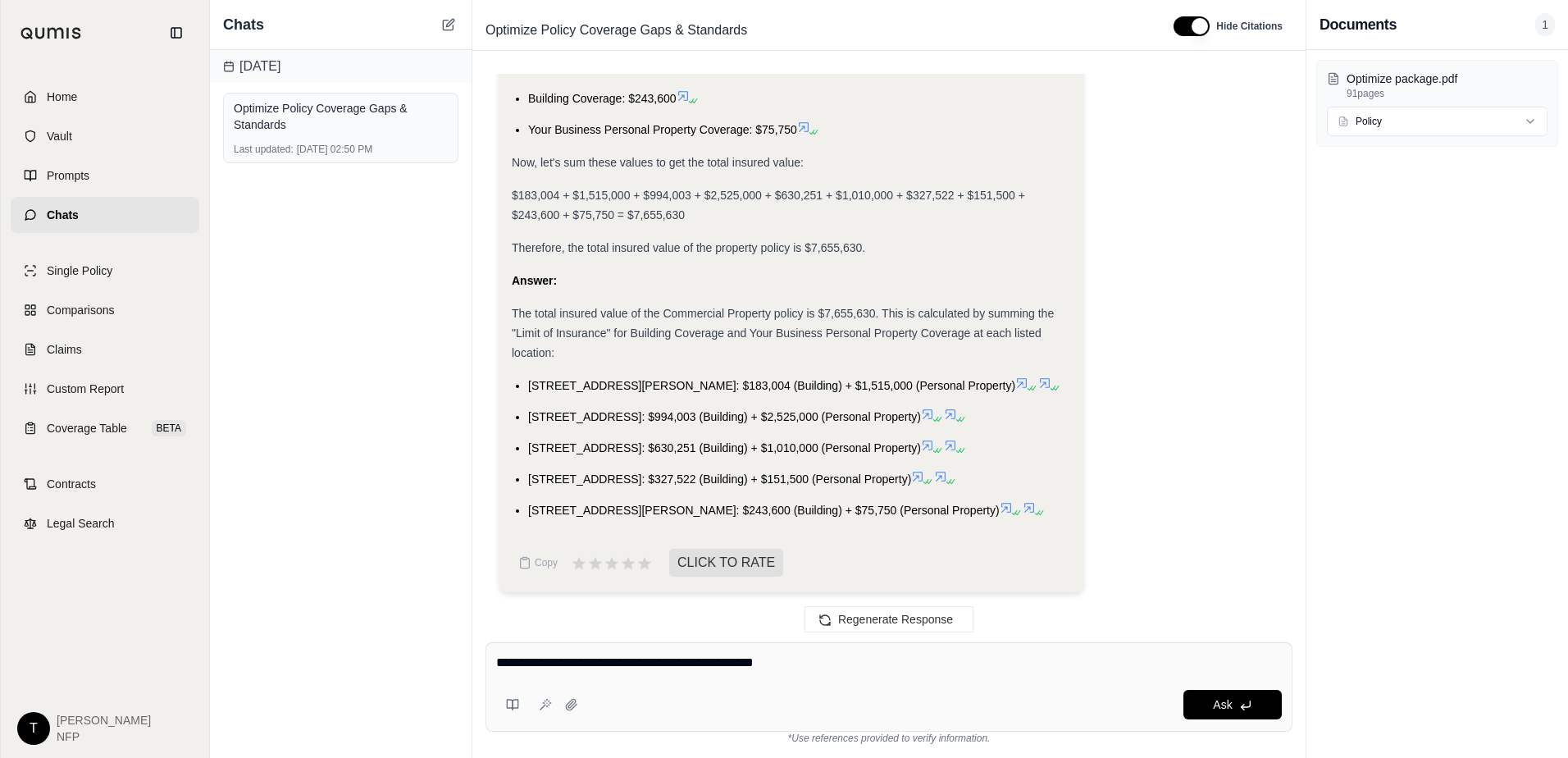
type textarea "**********"
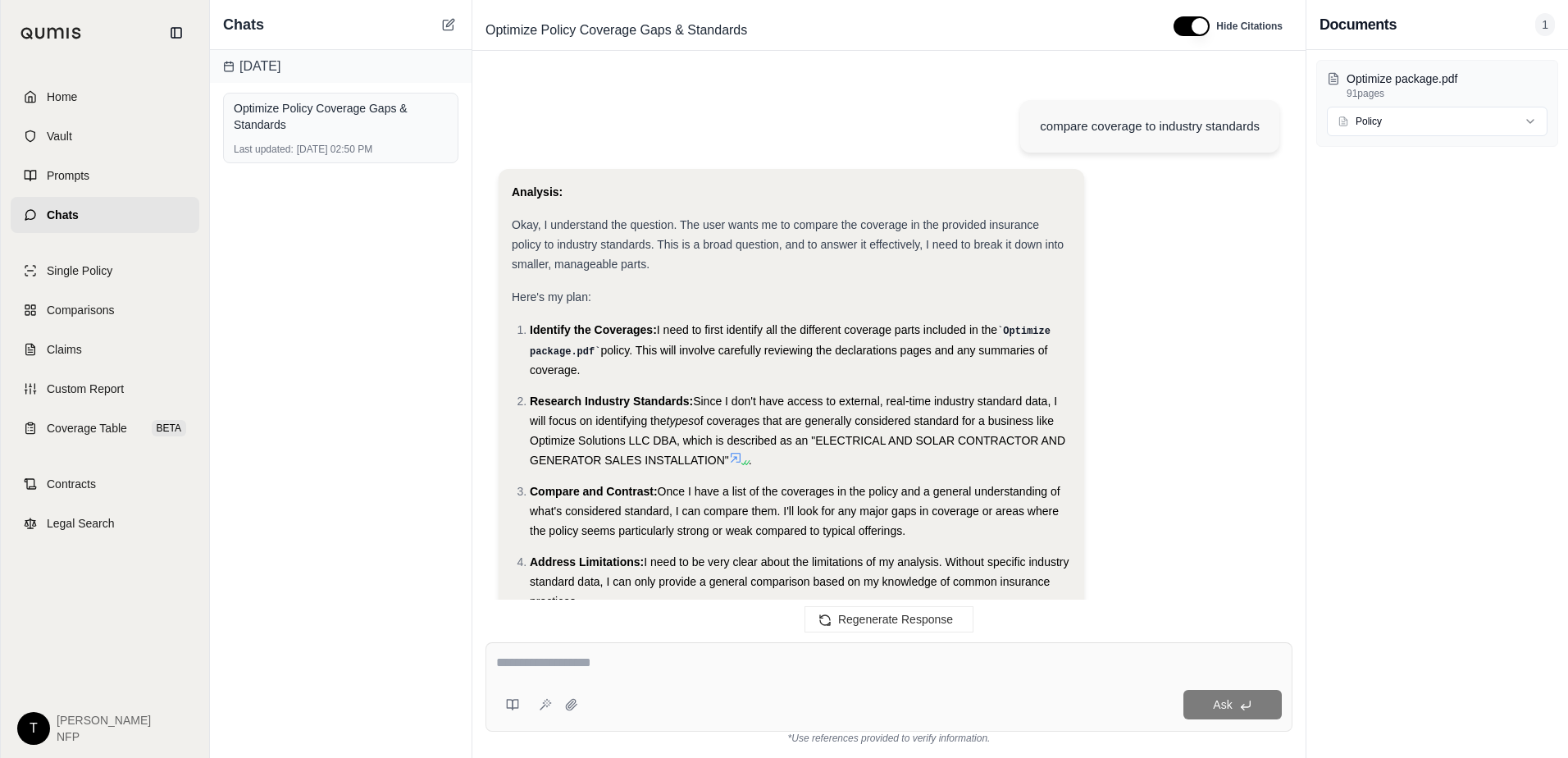
scroll to position [4708, 0]
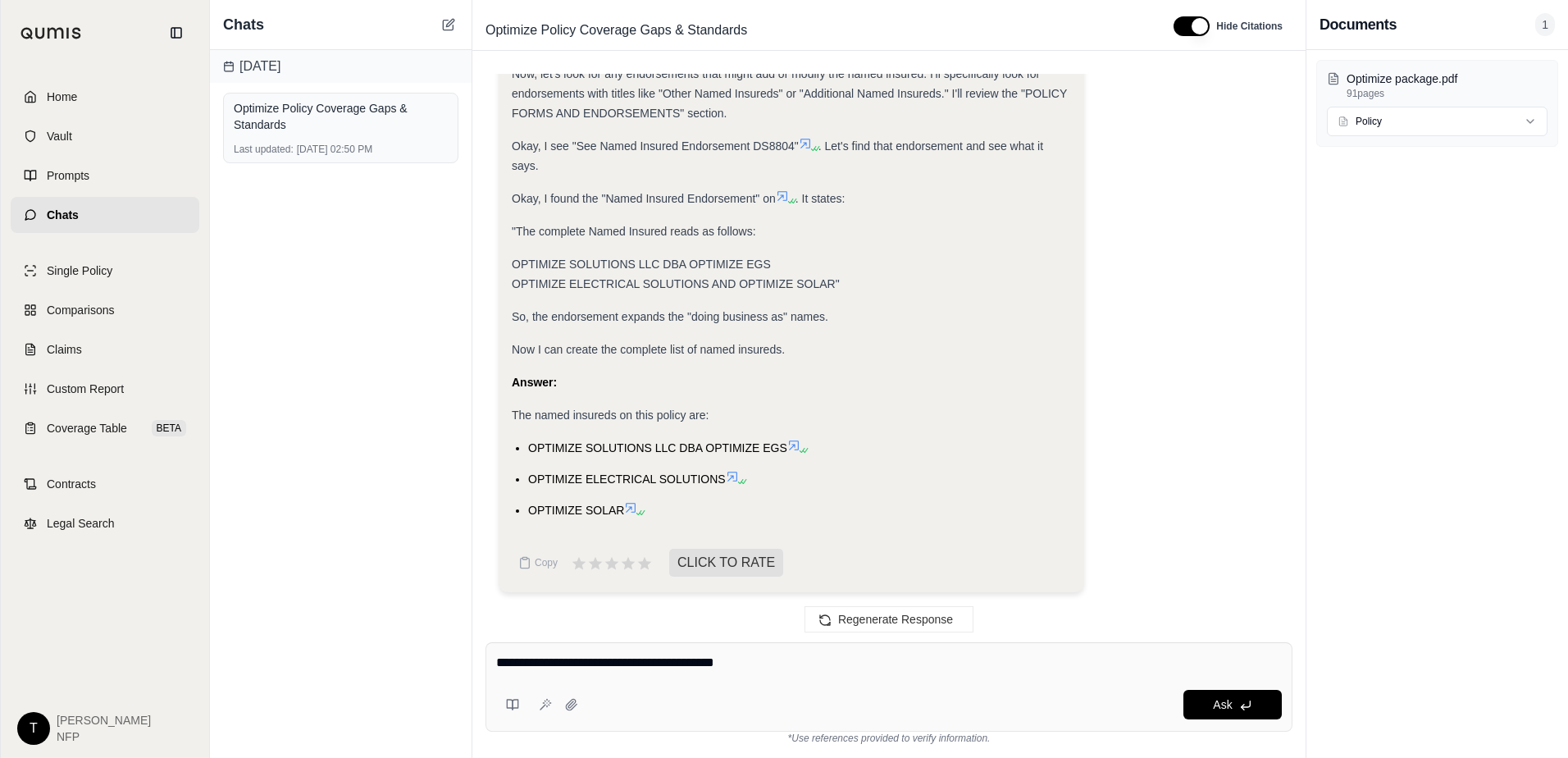
type textarea "**********"
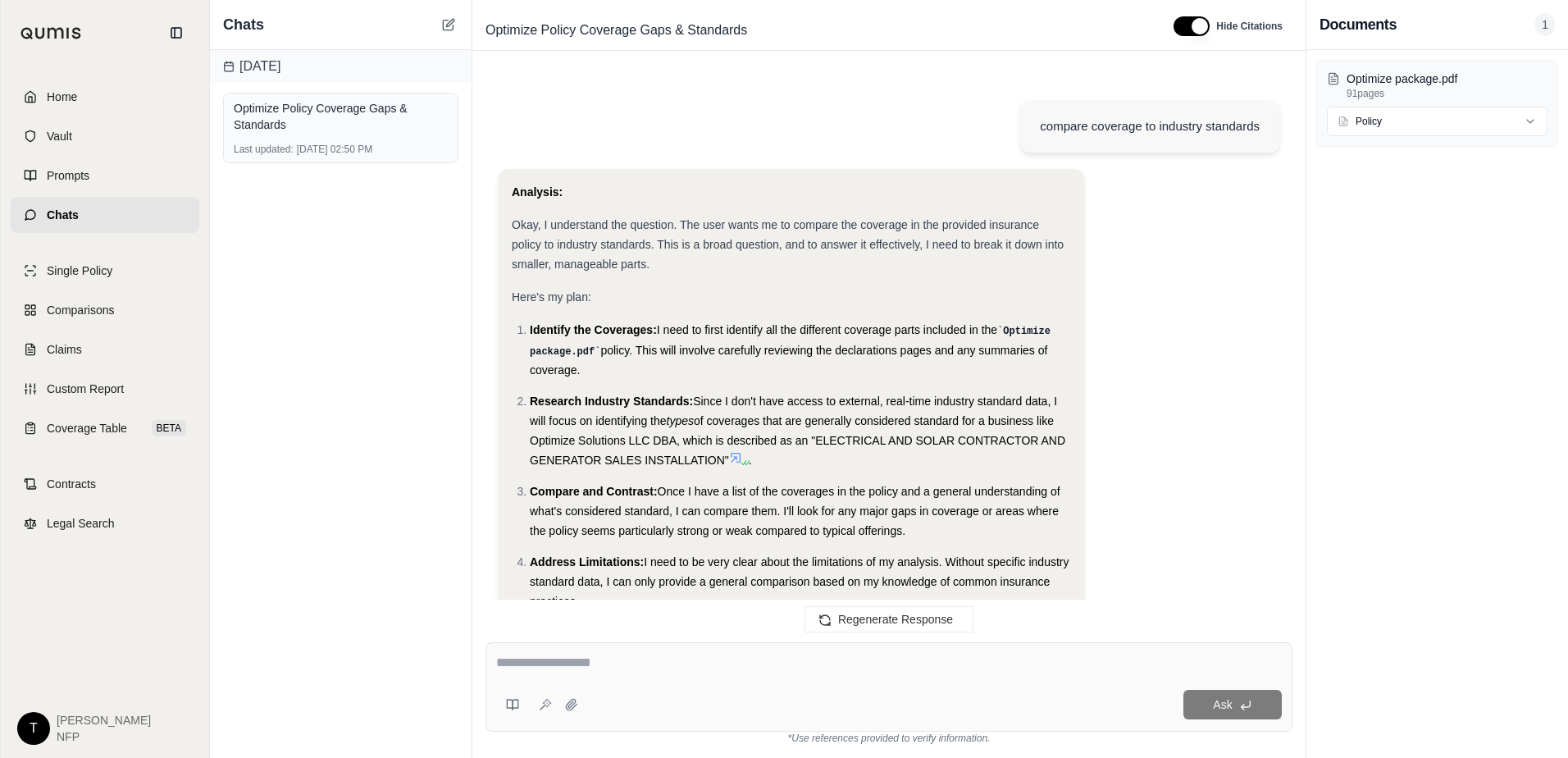
scroll to position [5711, 0]
